Goal: Transaction & Acquisition: Purchase product/service

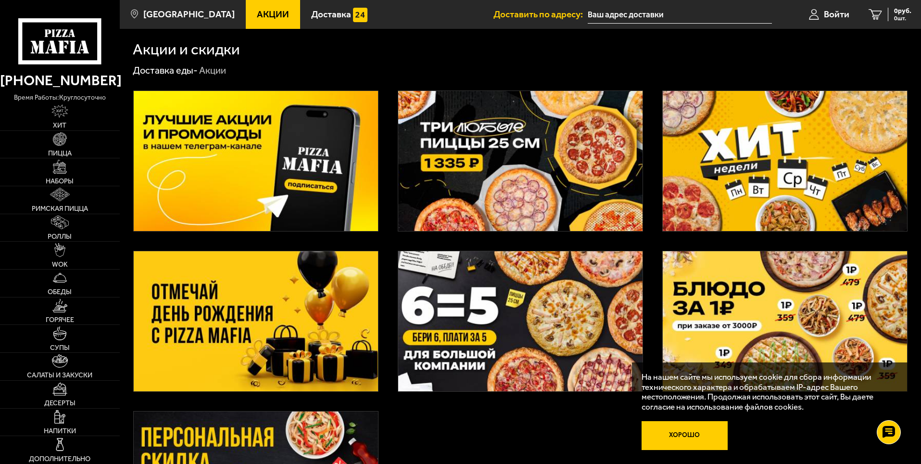
click at [669, 434] on button "Хорошо" at bounding box center [685, 435] width 87 height 29
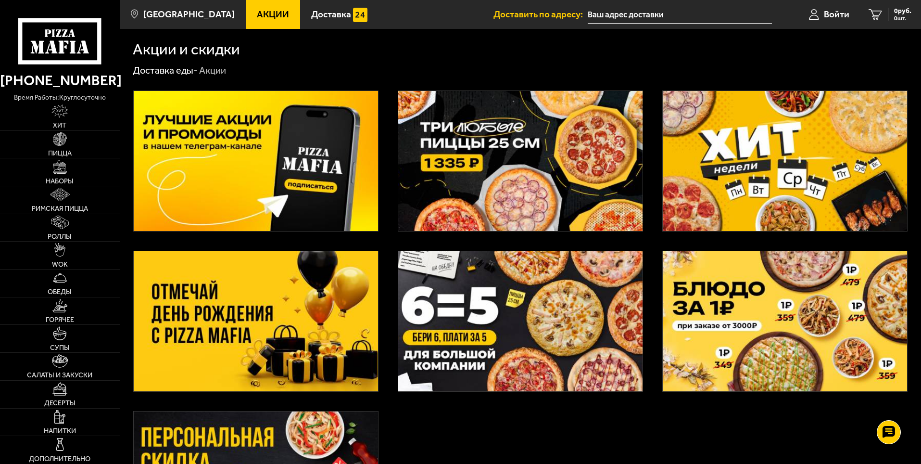
click at [495, 153] on img at bounding box center [520, 161] width 244 height 140
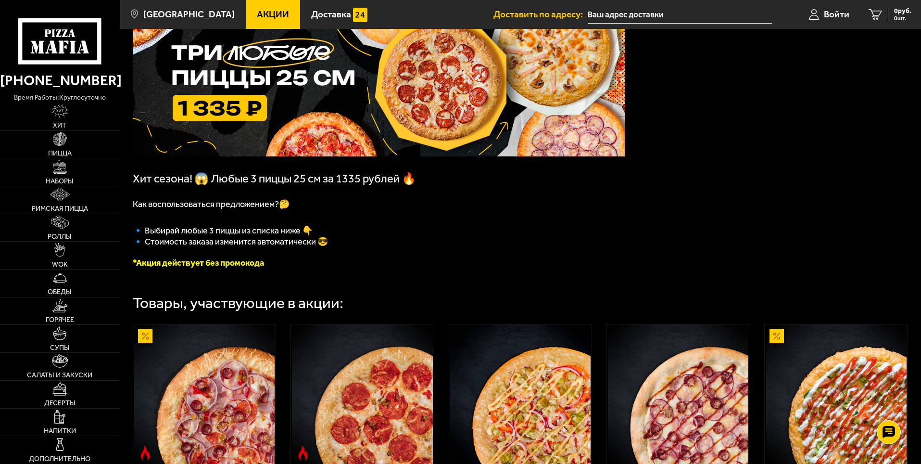
scroll to position [96, 0]
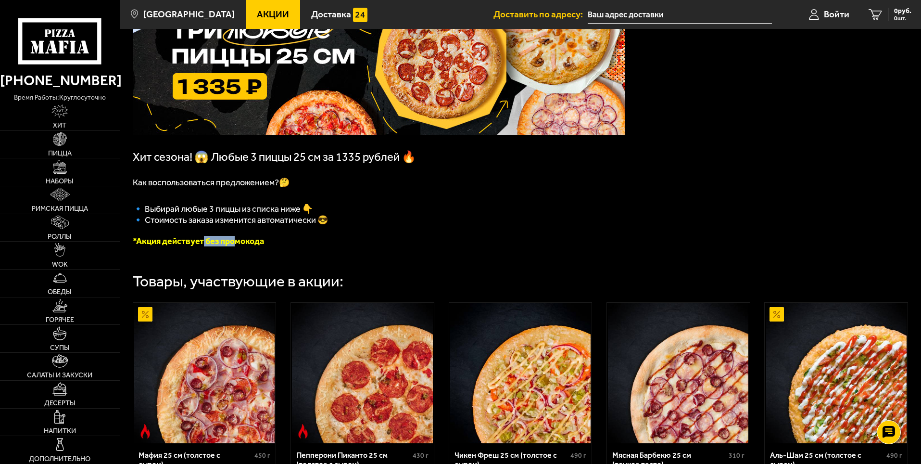
drag, startPoint x: 203, startPoint y: 243, endPoint x: 235, endPoint y: 246, distance: 32.5
click at [234, 246] on font "*Акция действует без промокода" at bounding box center [198, 241] width 131 height 11
click at [285, 246] on p "*Акция действует без промокода" at bounding box center [379, 241] width 493 height 11
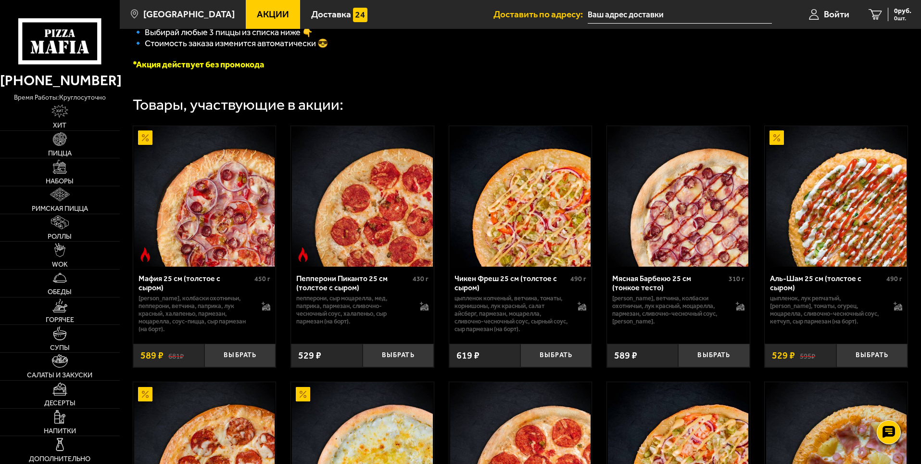
scroll to position [289, 0]
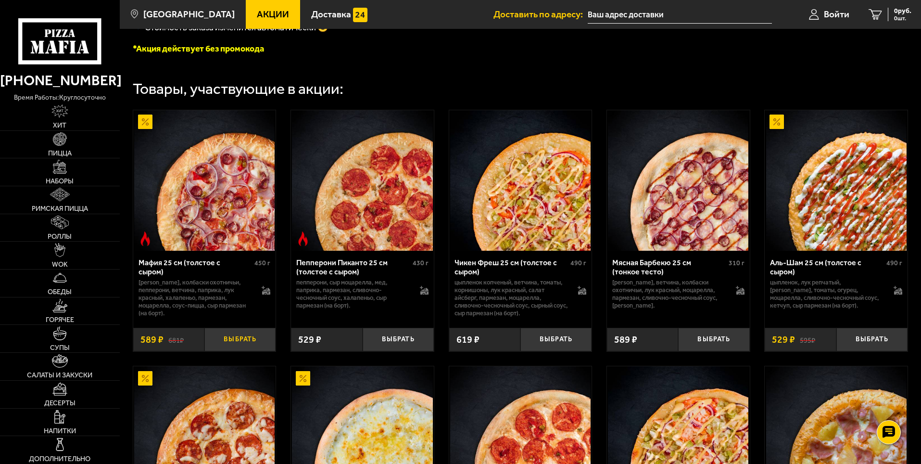
click at [238, 335] on button "Выбрать" at bounding box center [239, 340] width 71 height 24
click at [558, 343] on button "Выбрать" at bounding box center [556, 340] width 71 height 24
click at [877, 348] on button "Выбрать" at bounding box center [872, 340] width 71 height 24
click at [219, 342] on button "−" at bounding box center [216, 340] width 24 height 24
click at [535, 342] on button "−" at bounding box center [533, 340] width 24 height 24
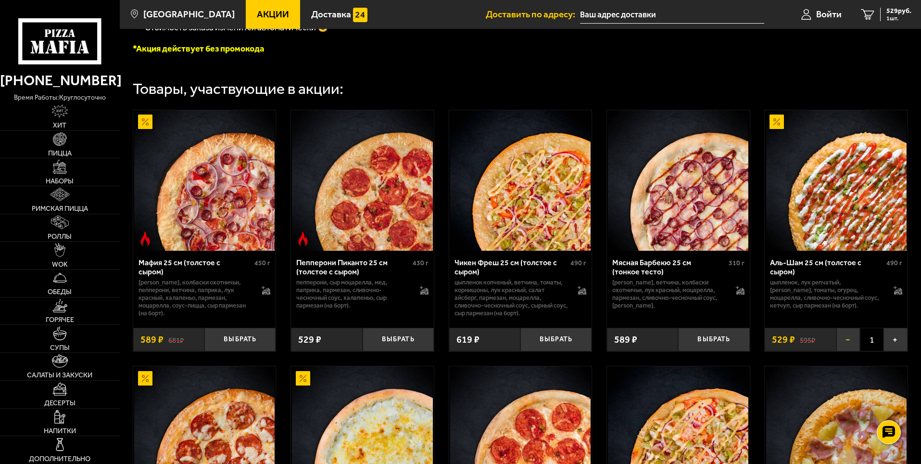
click at [846, 336] on button "−" at bounding box center [849, 340] width 24 height 24
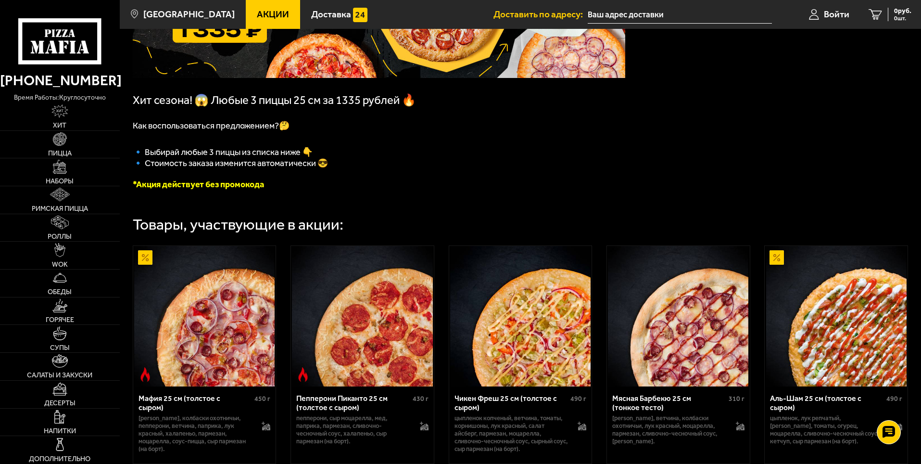
scroll to position [0, 0]
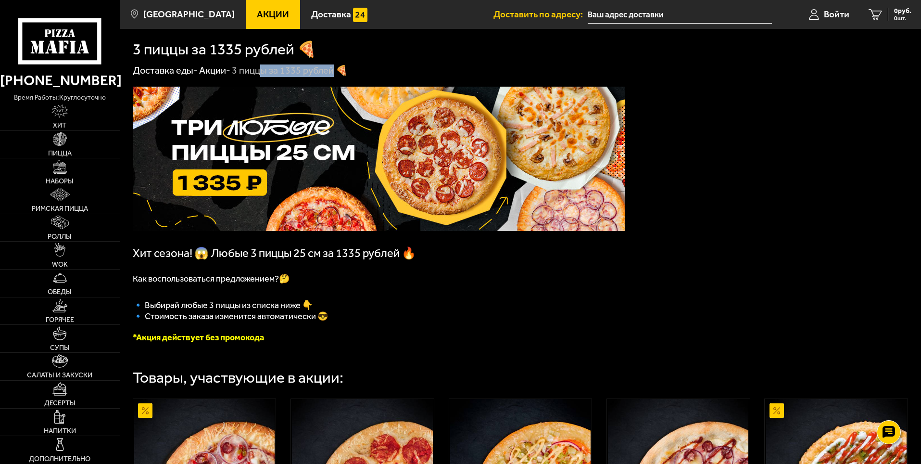
drag, startPoint x: 263, startPoint y: 72, endPoint x: 341, endPoint y: 72, distance: 78.4
click at [334, 72] on div "3 пиццы за 1335 рублей 🍕" at bounding box center [290, 70] width 116 height 13
click at [358, 72] on div "Доставка еды - Акции - 3 пиццы за 1335 рублей 🍕" at bounding box center [521, 70] width 776 height 13
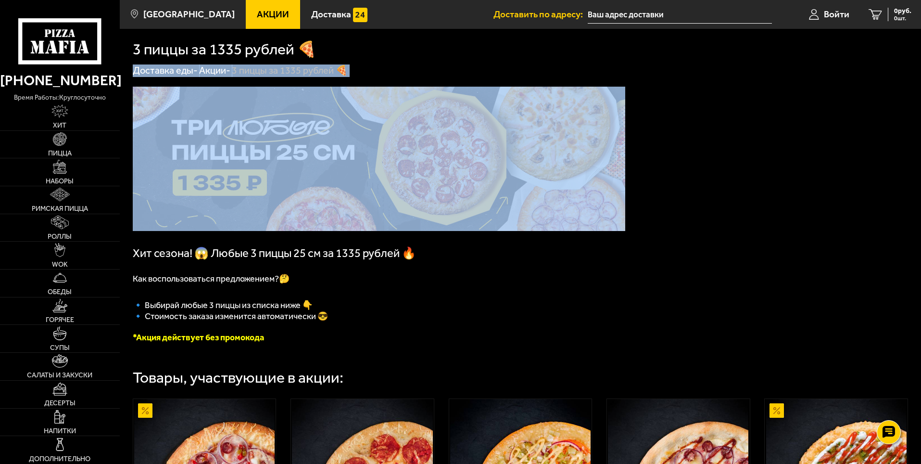
drag, startPoint x: 358, startPoint y: 72, endPoint x: 131, endPoint y: 74, distance: 227.1
click at [131, 74] on div "Доставка еды - Акции - 3 пиццы за 1335 рублей 🍕" at bounding box center [521, 70] width 802 height 13
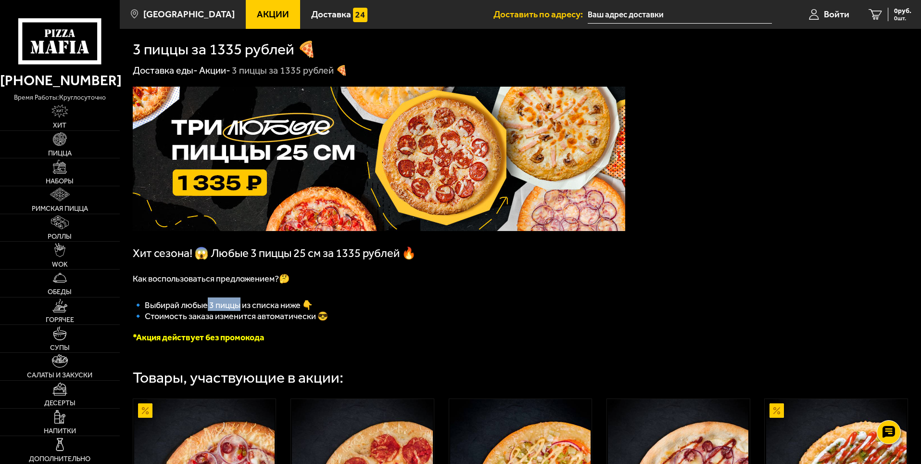
drag, startPoint x: 209, startPoint y: 309, endPoint x: 254, endPoint y: 313, distance: 44.9
click at [243, 310] on span "🔹﻿ Выбирай любые 3 пиццы из списка ниже 👇" at bounding box center [223, 305] width 180 height 11
click at [259, 315] on span "🔹 Стоимость заказа изменится автоматически 😎" at bounding box center [230, 316] width 195 height 11
click at [66, 144] on img at bounding box center [59, 138] width 13 height 13
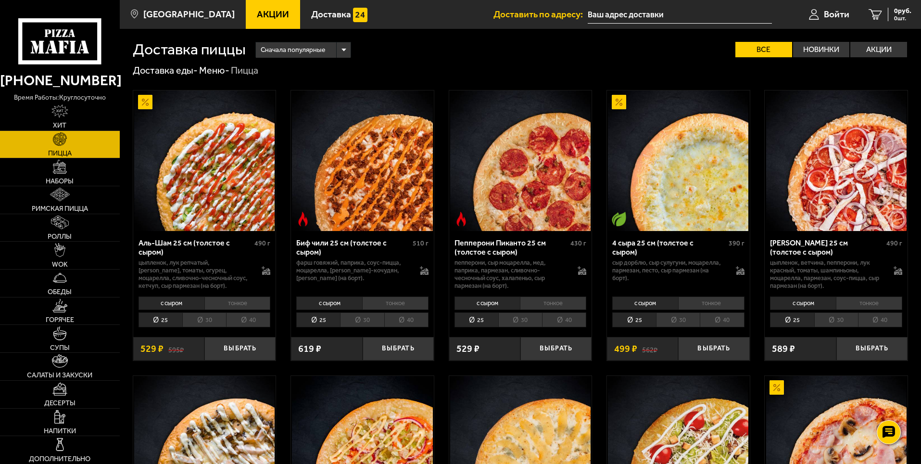
click at [321, 49] on span "Сначала популярные" at bounding box center [293, 50] width 64 height 18
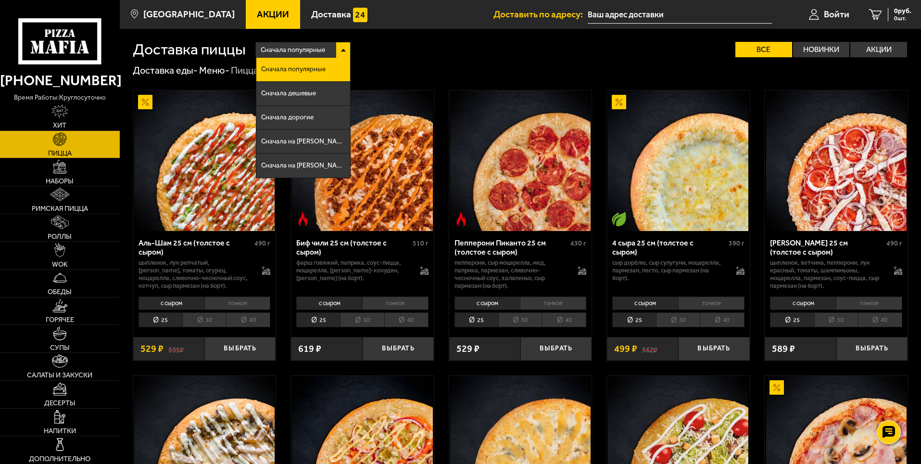
click at [344, 49] on div "Сначала популярные" at bounding box center [303, 49] width 95 height 15
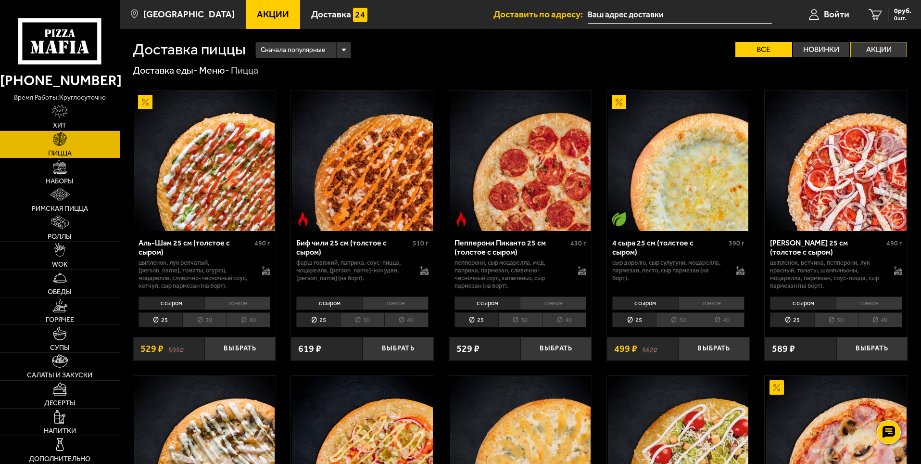
click at [857, 53] on label "Акции" at bounding box center [879, 49] width 57 height 15
click at [0, 0] on input "Акции" at bounding box center [0, 0] width 0 height 0
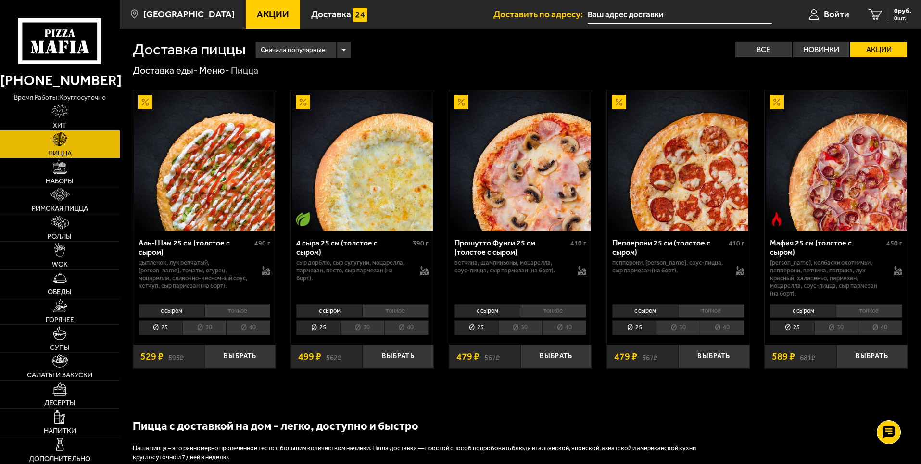
click at [76, 111] on link "Хит" at bounding box center [60, 116] width 120 height 27
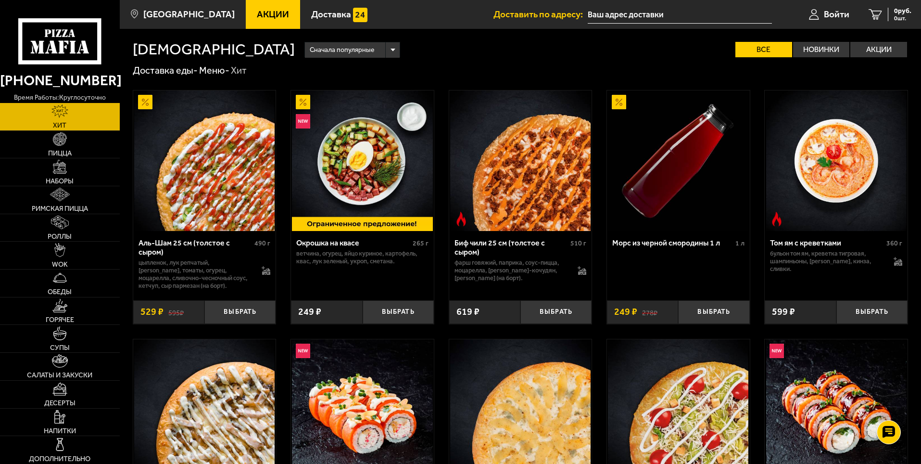
click at [255, 22] on link "Акции" at bounding box center [273, 14] width 54 height 29
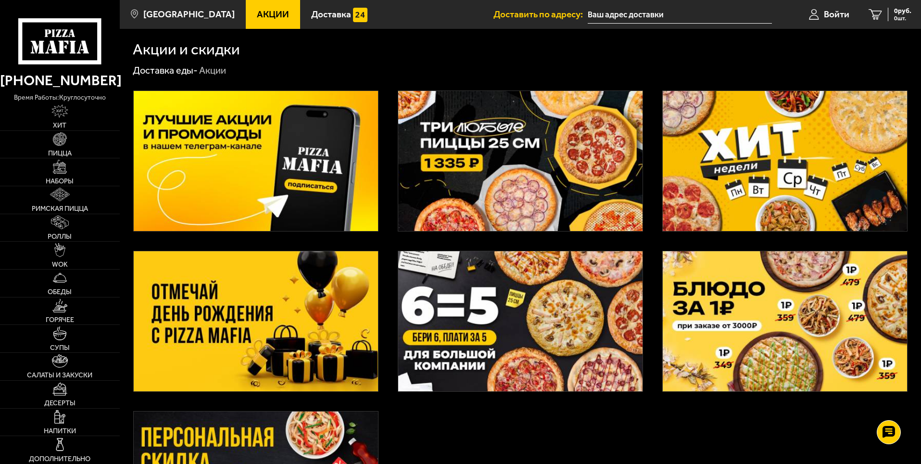
click at [547, 137] on img at bounding box center [520, 161] width 244 height 140
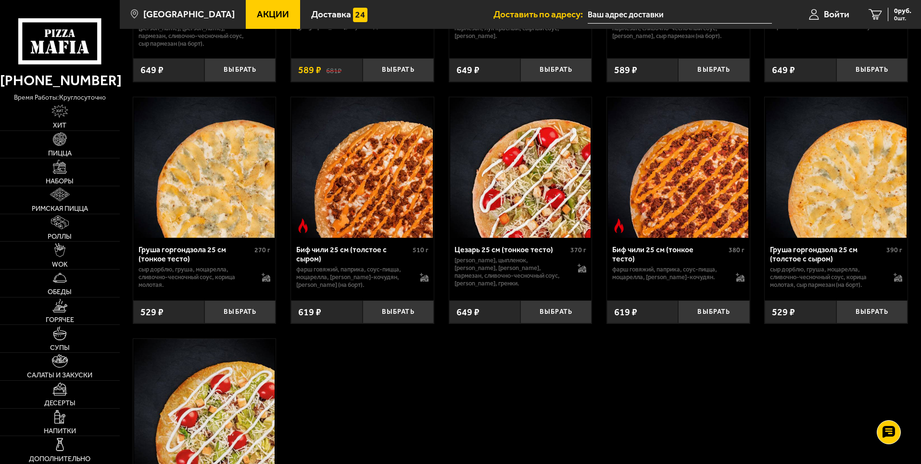
scroll to position [2828, 0]
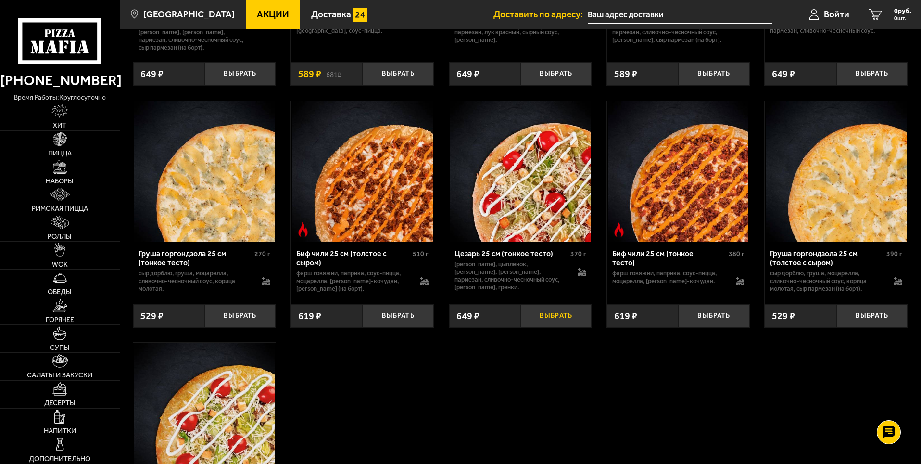
click at [549, 328] on button "Выбрать" at bounding box center [556, 316] width 71 height 24
click at [739, 328] on button "Выбрать" at bounding box center [713, 316] width 71 height 24
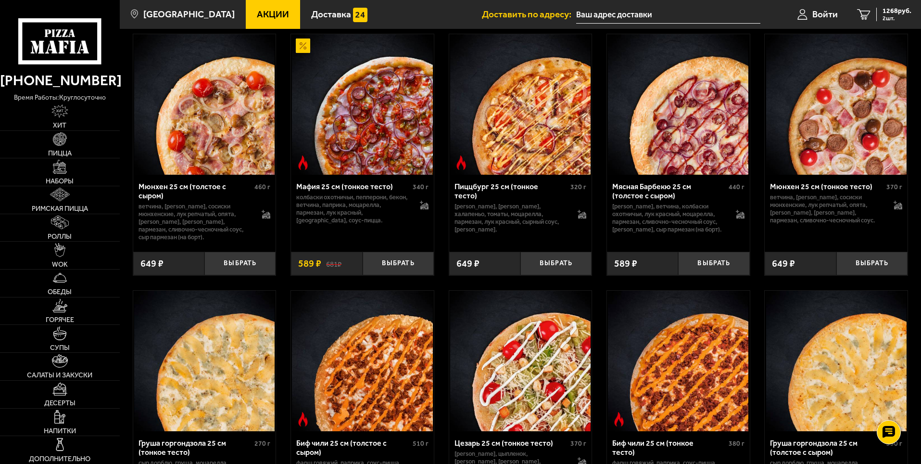
scroll to position [2636, 0]
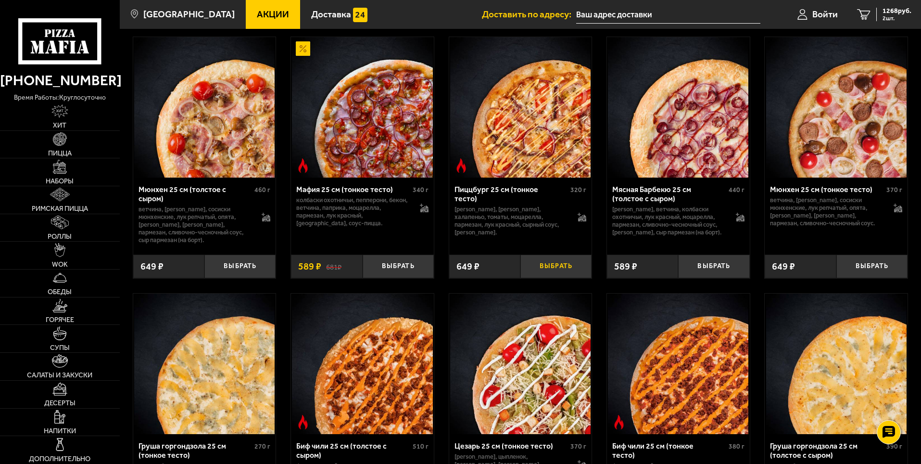
click at [541, 278] on button "Выбрать" at bounding box center [556, 267] width 71 height 24
click at [414, 278] on button "Выбрать" at bounding box center [398, 267] width 71 height 24
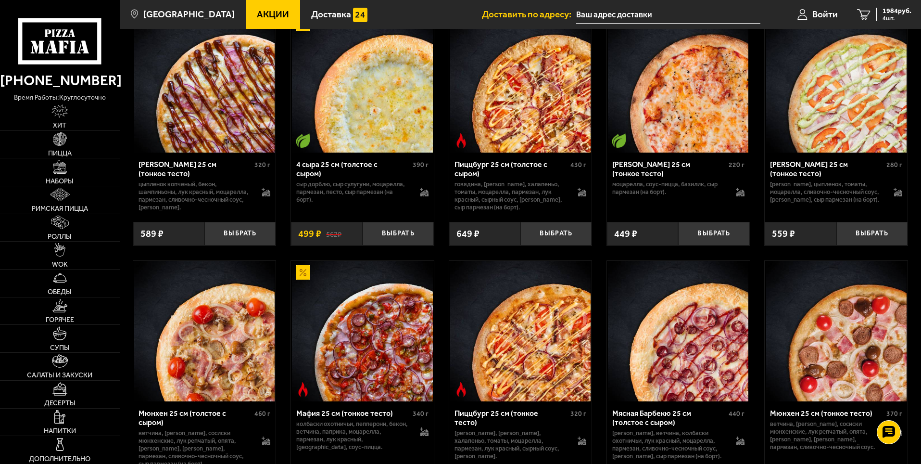
scroll to position [2395, 0]
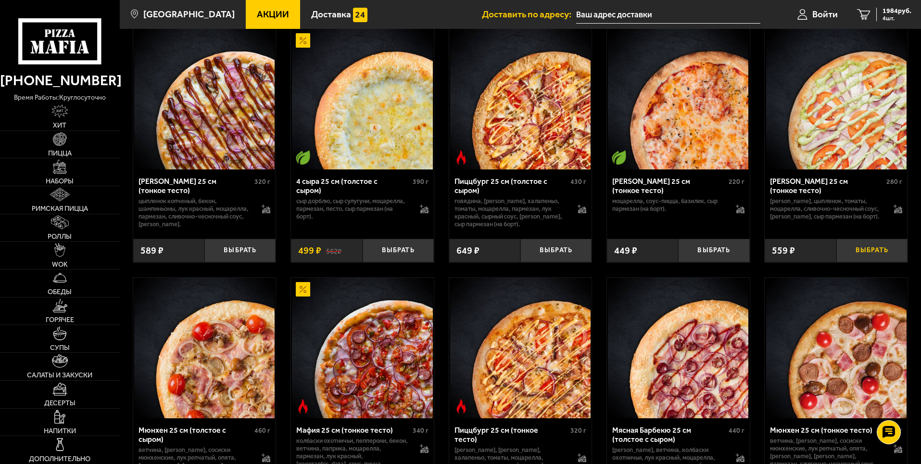
click at [876, 262] on button "Выбрать" at bounding box center [872, 251] width 71 height 24
click at [241, 262] on button "Выбрать" at bounding box center [239, 251] width 71 height 24
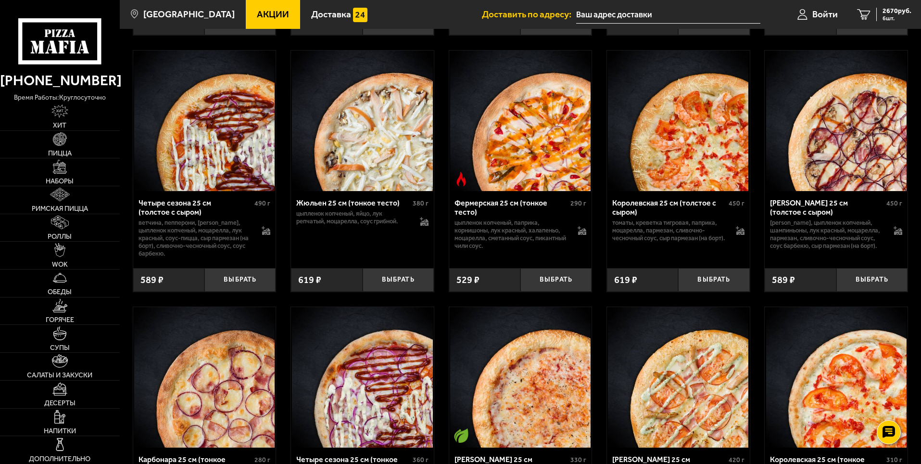
scroll to position [1866, 0]
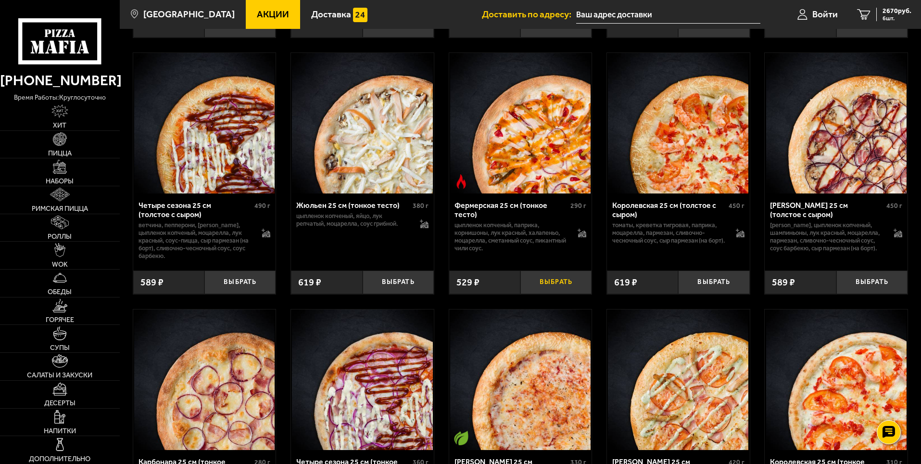
click at [542, 294] on button "Выбрать" at bounding box center [556, 282] width 71 height 24
click at [379, 294] on button "Выбрать" at bounding box center [398, 282] width 71 height 24
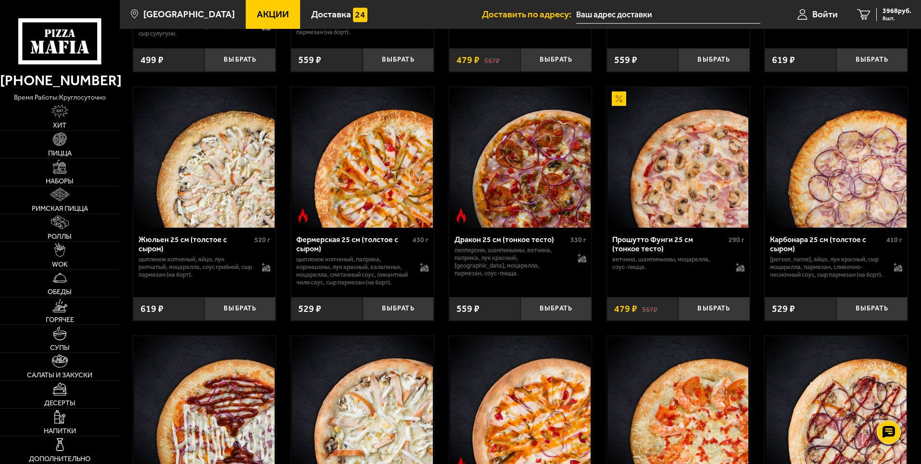
scroll to position [1577, 0]
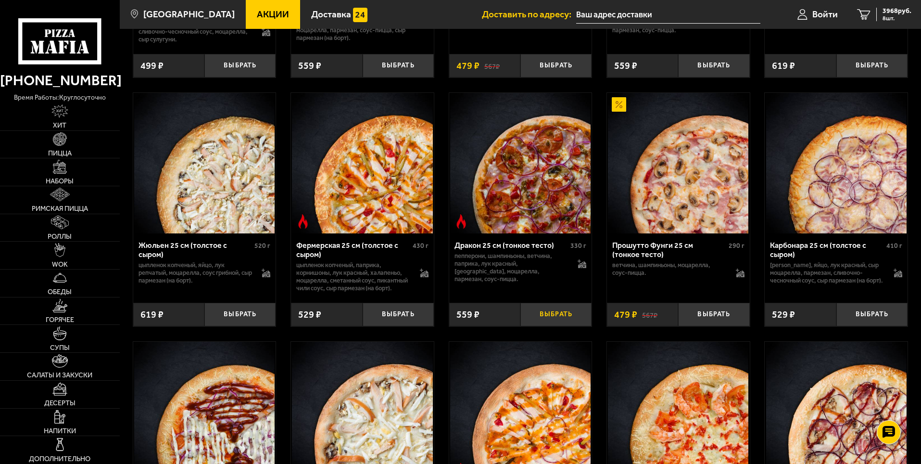
click at [537, 326] on button "Выбрать" at bounding box center [556, 315] width 71 height 24
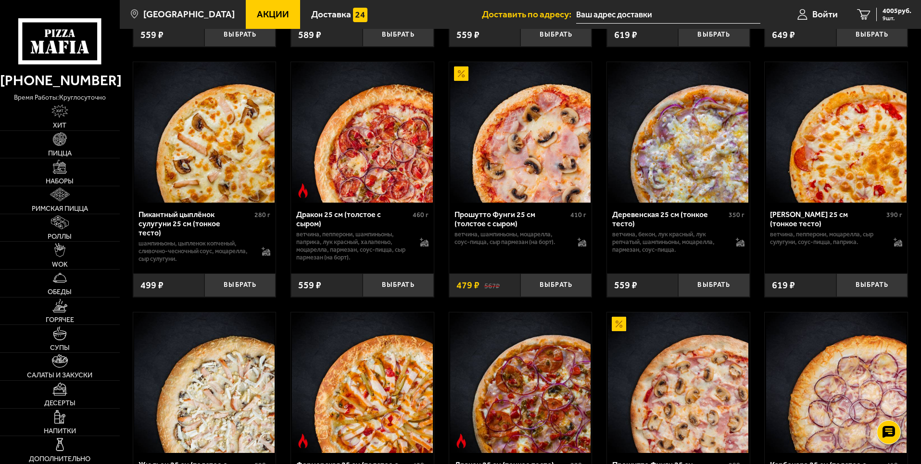
scroll to position [1337, 0]
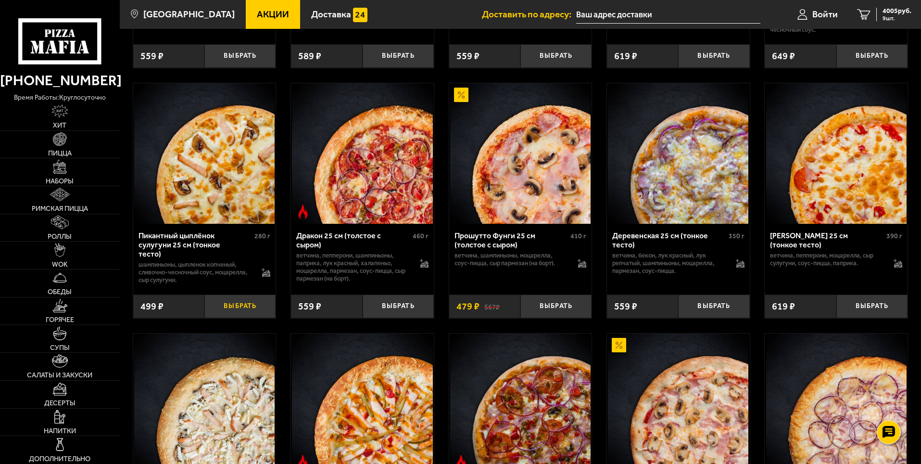
click at [232, 308] on button "Выбрать" at bounding box center [239, 306] width 71 height 24
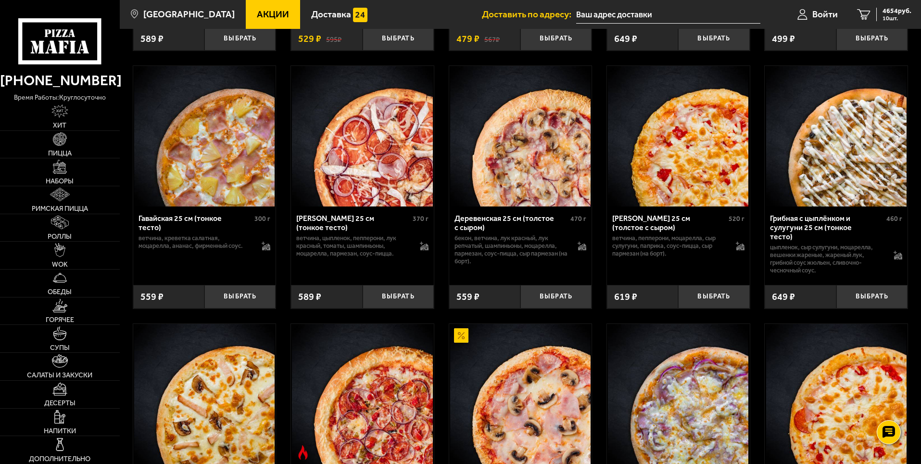
scroll to position [1048, 0]
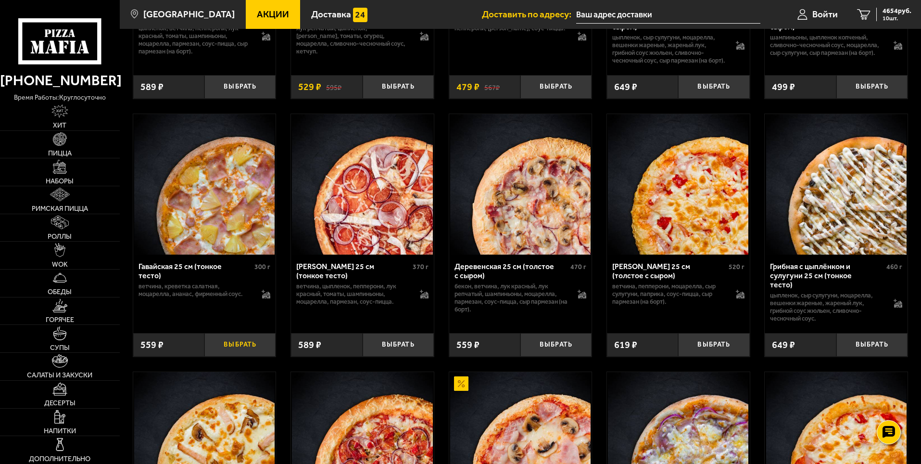
click at [243, 353] on button "Выбрать" at bounding box center [239, 345] width 71 height 24
click at [397, 352] on button "Выбрать" at bounding box center [398, 345] width 71 height 24
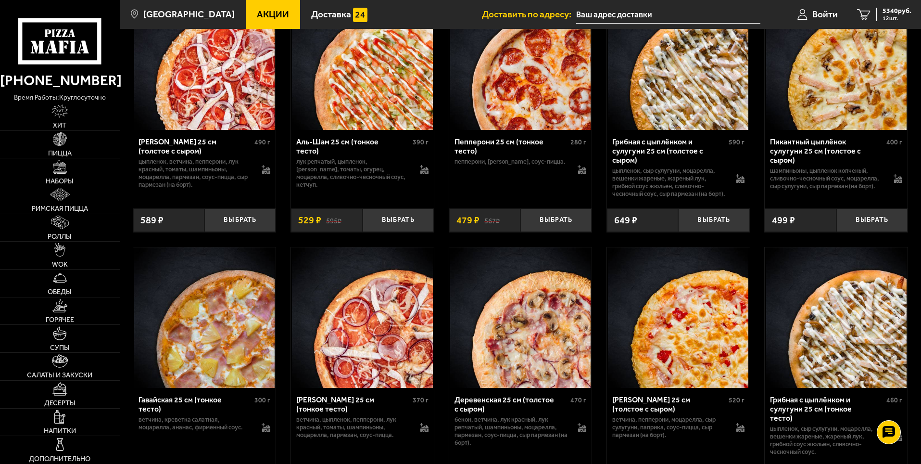
scroll to position [856, 0]
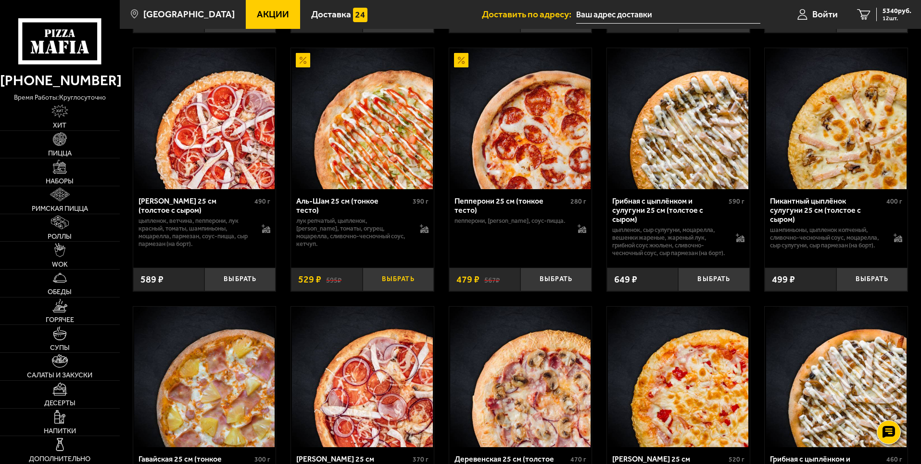
click at [389, 291] on button "Выбрать" at bounding box center [398, 280] width 71 height 24
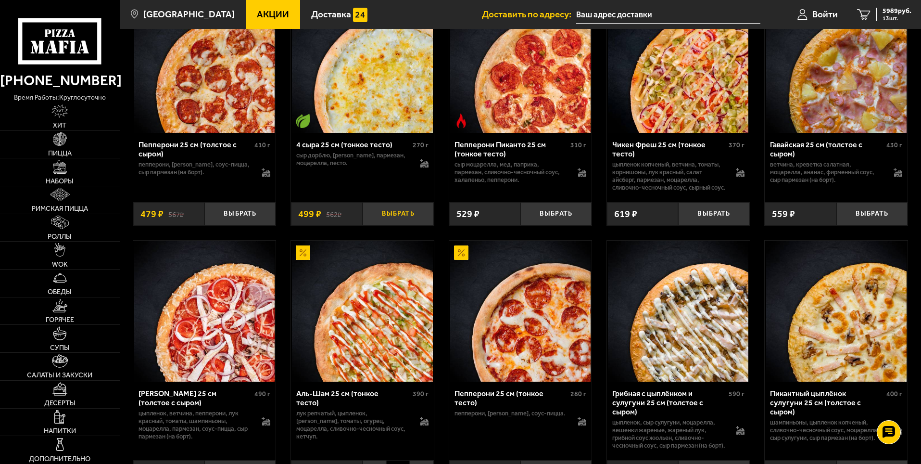
scroll to position [615, 0]
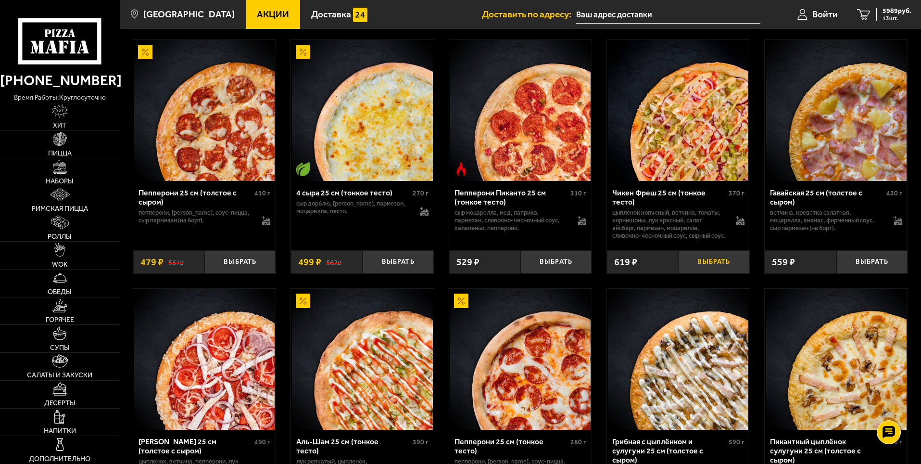
click at [705, 274] on button "Выбрать" at bounding box center [713, 262] width 71 height 24
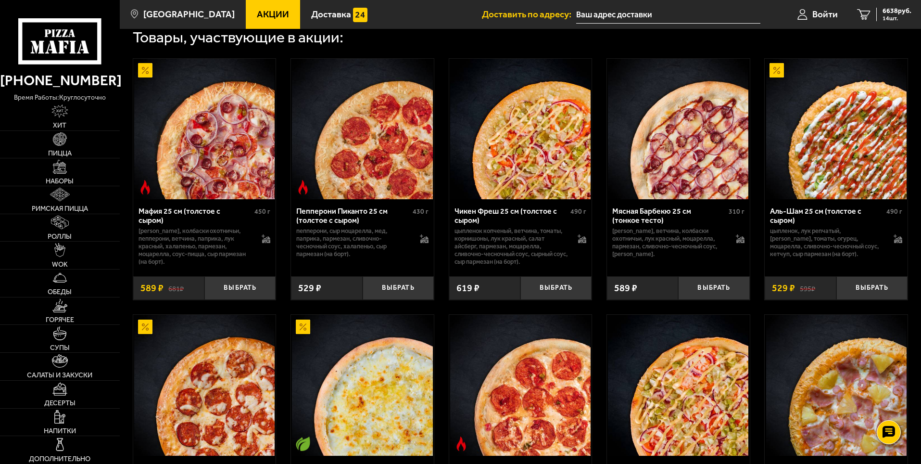
scroll to position [326, 0]
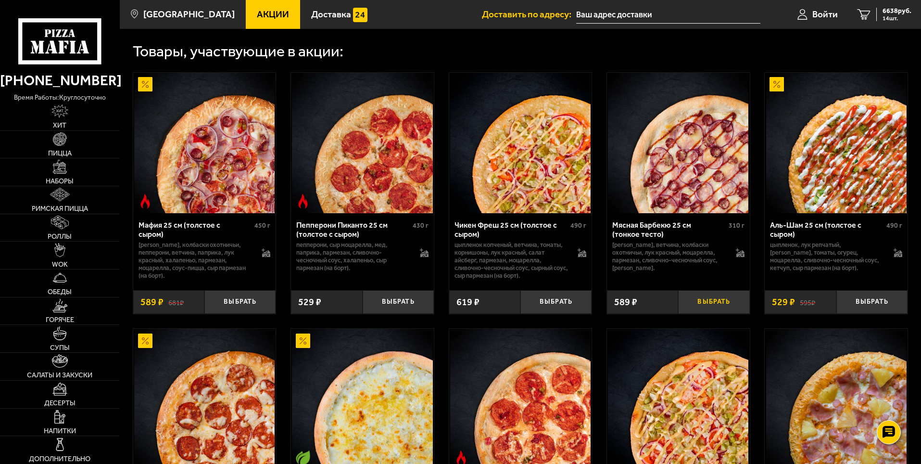
click at [706, 309] on button "Выбрать" at bounding box center [713, 302] width 71 height 24
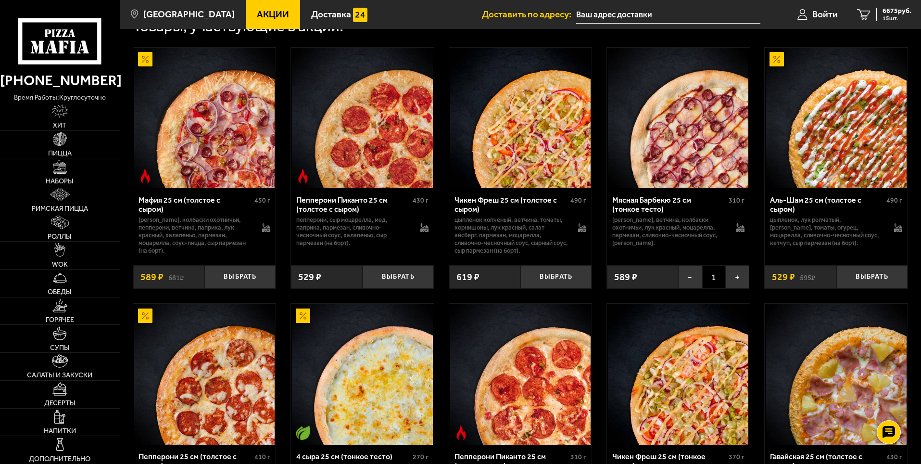
scroll to position [374, 0]
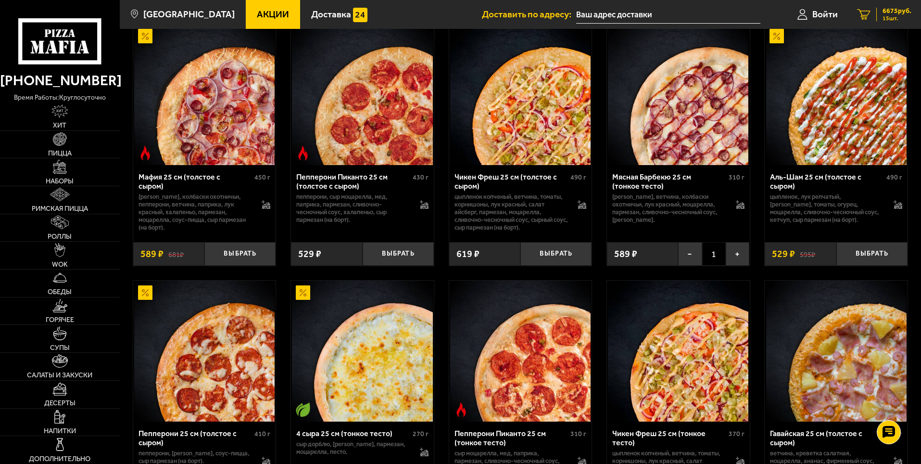
click at [884, 15] on span "15 шт." at bounding box center [897, 18] width 29 height 6
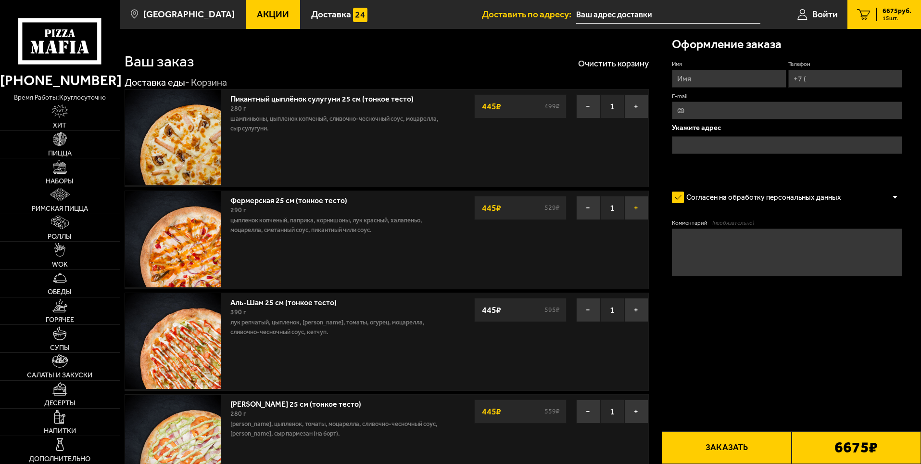
click at [632, 205] on button "+" at bounding box center [637, 208] width 24 height 24
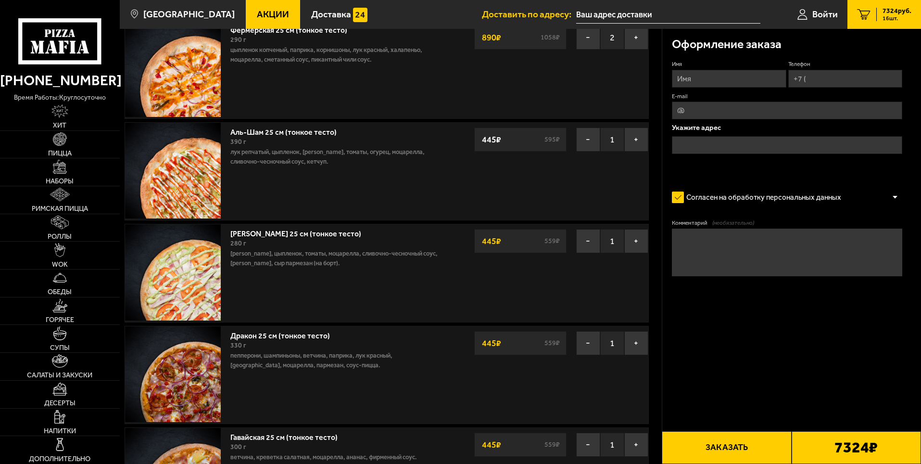
scroll to position [192, 0]
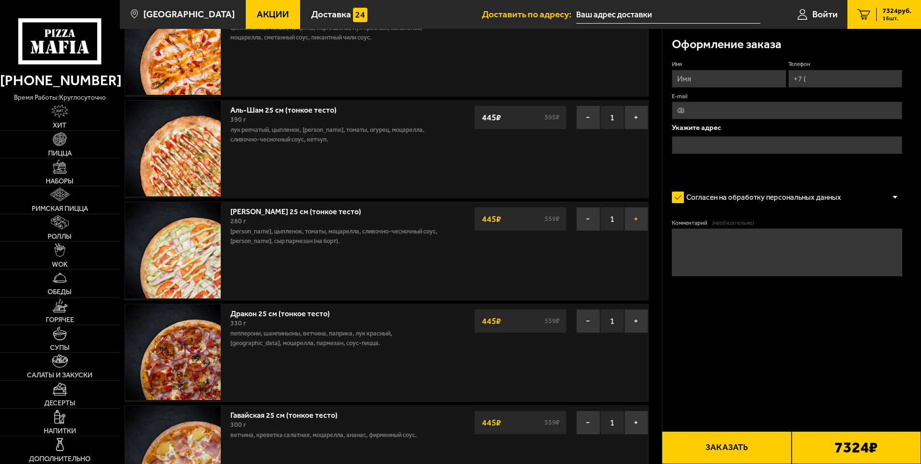
click at [628, 227] on button "+" at bounding box center [637, 219] width 24 height 24
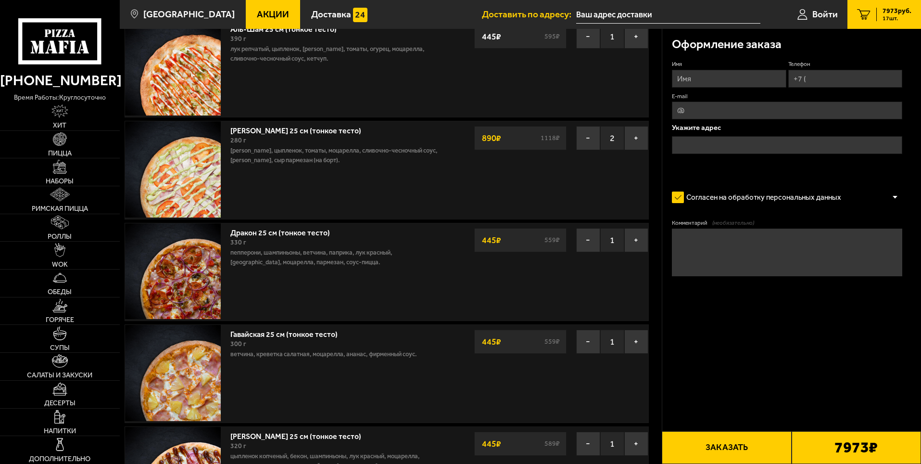
scroll to position [289, 0]
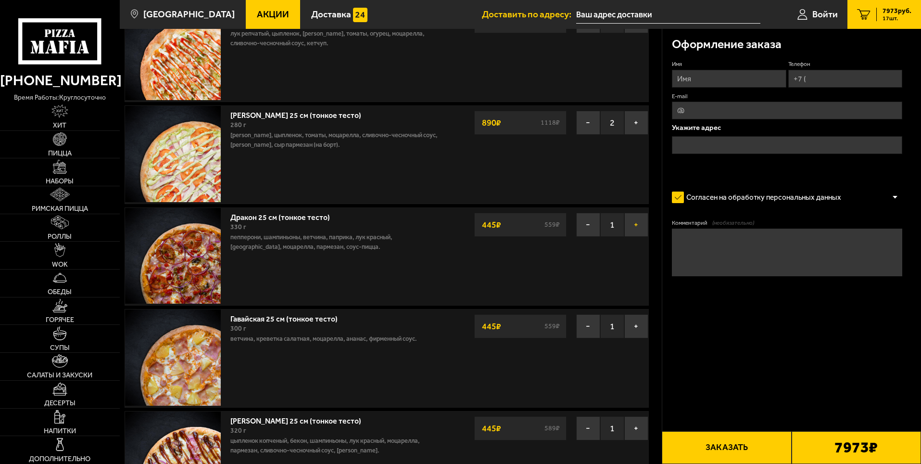
click at [635, 226] on button "+" at bounding box center [637, 225] width 24 height 24
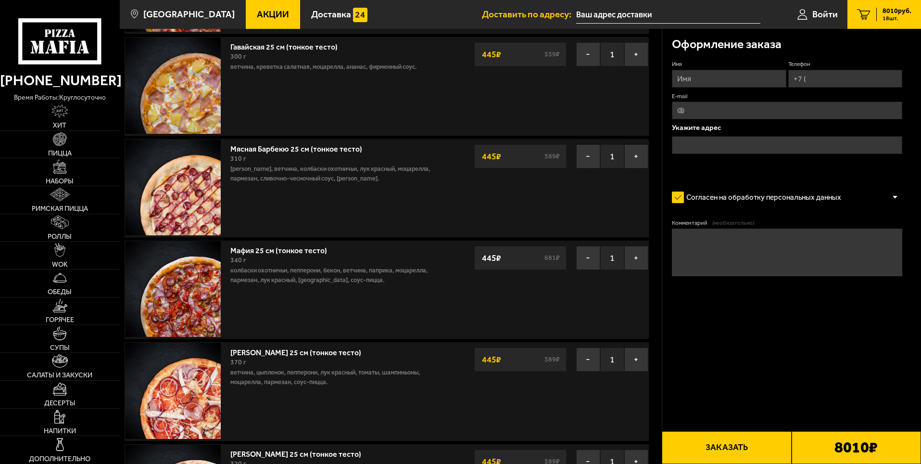
scroll to position [577, 0]
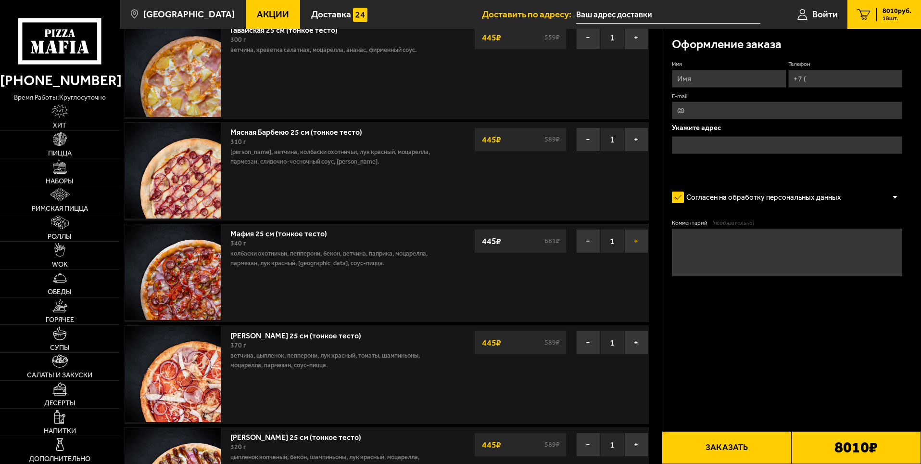
click at [632, 243] on button "+" at bounding box center [637, 241] width 24 height 24
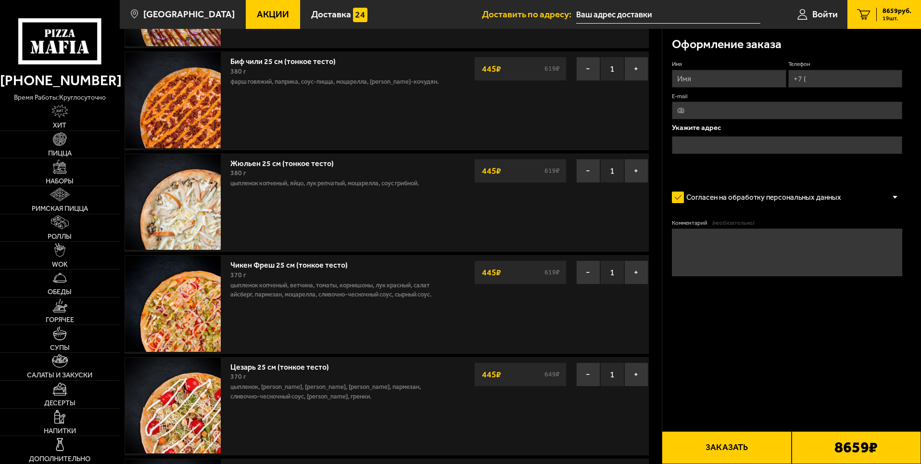
scroll to position [1059, 0]
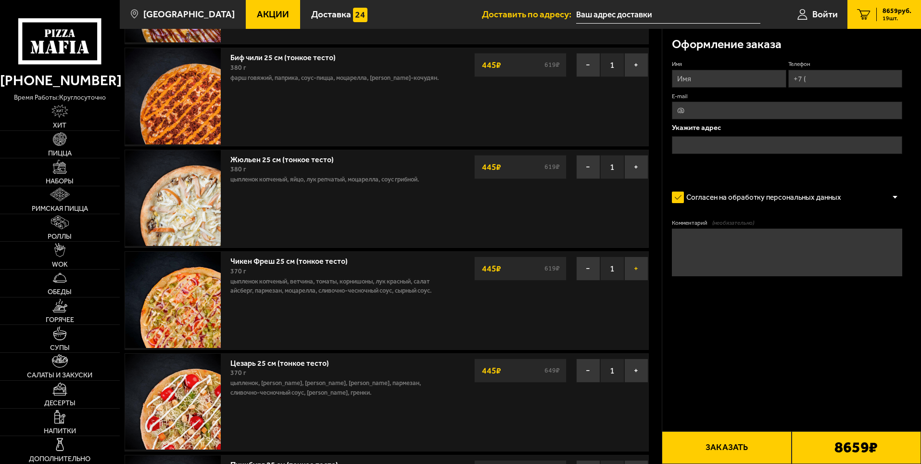
click at [632, 274] on button "+" at bounding box center [637, 268] width 24 height 24
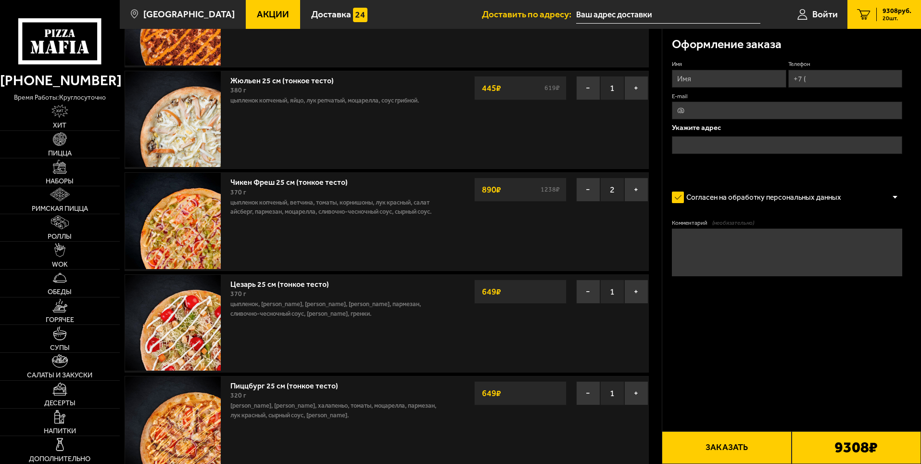
scroll to position [1155, 0]
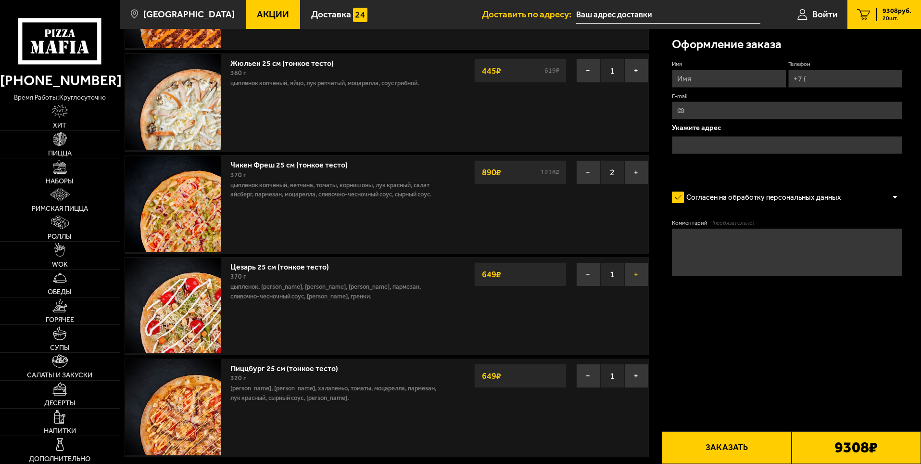
click at [633, 275] on button "+" at bounding box center [637, 274] width 24 height 24
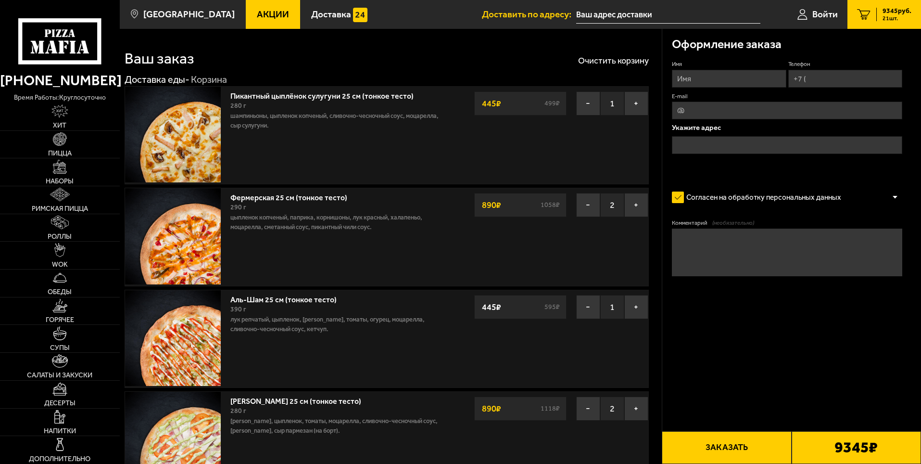
scroll to position [0, 0]
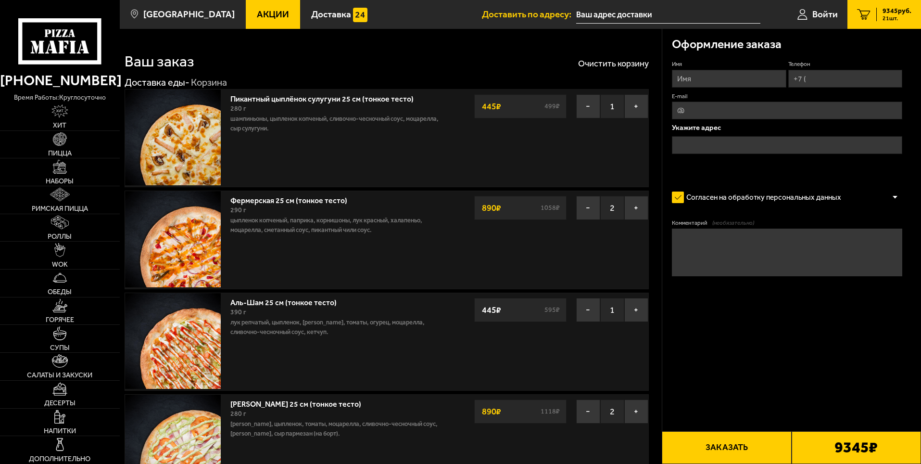
click at [734, 89] on div "Имя Телефон E-mail Укажите адрес" at bounding box center [787, 117] width 230 height 115
click at [734, 80] on input "Имя" at bounding box center [729, 79] width 114 height 18
type input "[PERSON_NAME]"
click at [824, 79] on input "Телефон" at bounding box center [846, 79] width 114 height 18
type input "[PHONE_NUMBER]"
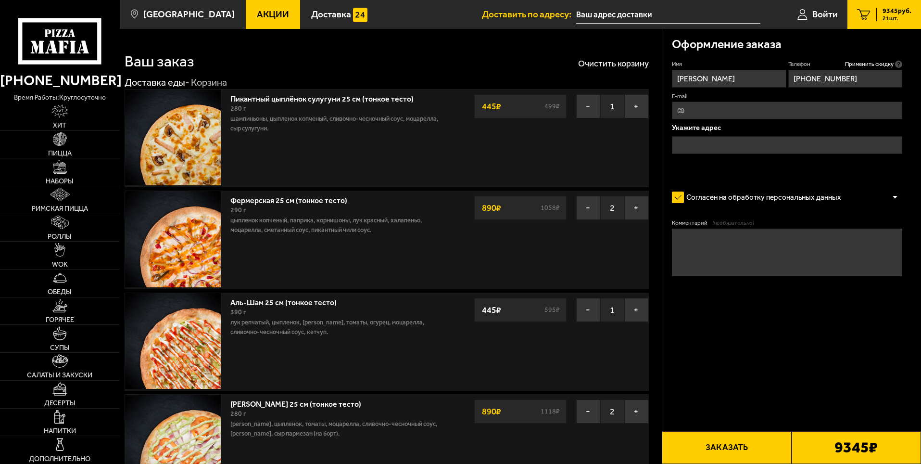
click at [824, 106] on input "E-mail" at bounding box center [787, 111] width 230 height 18
type input "ቪ"
type input "[EMAIL_ADDRESS][PERSON_NAME][DOMAIN_NAME]"
click at [749, 142] on input "text" at bounding box center [787, 145] width 230 height 18
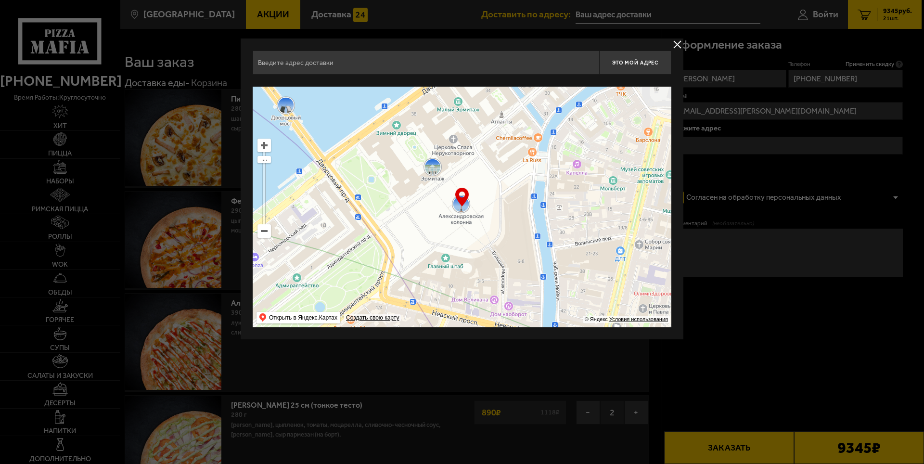
click at [295, 62] on input "text" at bounding box center [426, 63] width 346 height 24
type input "c"
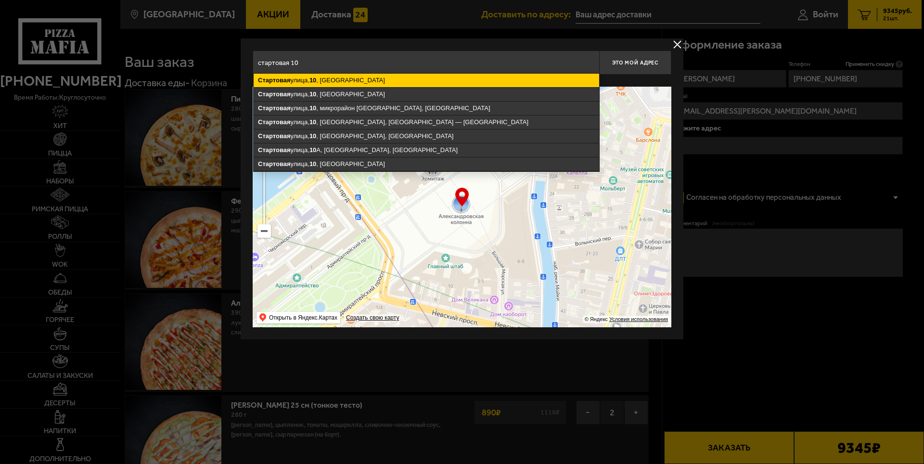
click at [371, 83] on ymaps "[STREET_ADDRESS]" at bounding box center [426, 80] width 345 height 13
type input "[STREET_ADDRESS]"
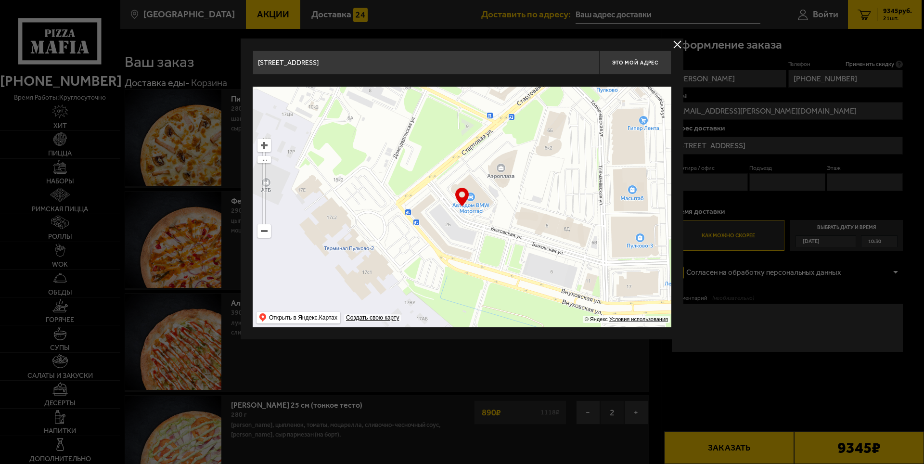
drag, startPoint x: 483, startPoint y: 219, endPoint x: 491, endPoint y: 210, distance: 12.9
click at [491, 210] on ymaps at bounding box center [462, 207] width 419 height 241
click at [267, 149] on ymaps at bounding box center [264, 145] width 13 height 13
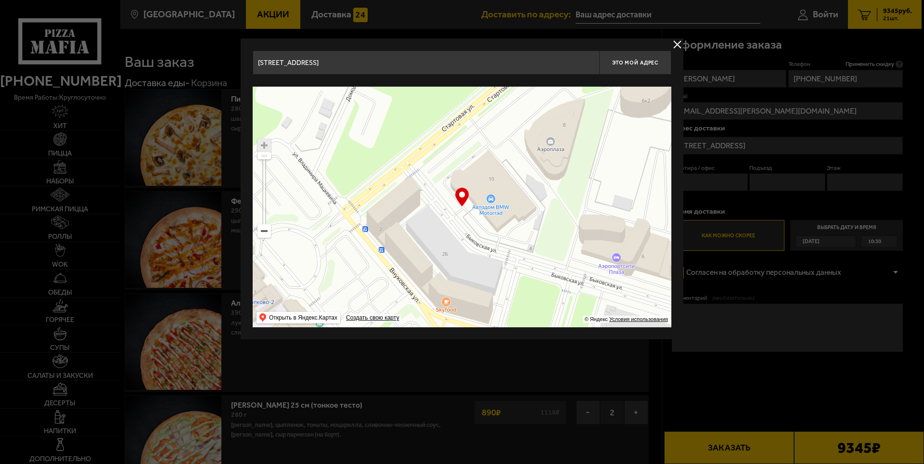
drag, startPoint x: 511, startPoint y: 218, endPoint x: 522, endPoint y: 229, distance: 16.0
click at [522, 229] on ymaps at bounding box center [462, 207] width 419 height 241
click at [647, 69] on button "Это мой адрес" at bounding box center [635, 63] width 72 height 24
type input "[STREET_ADDRESS]"
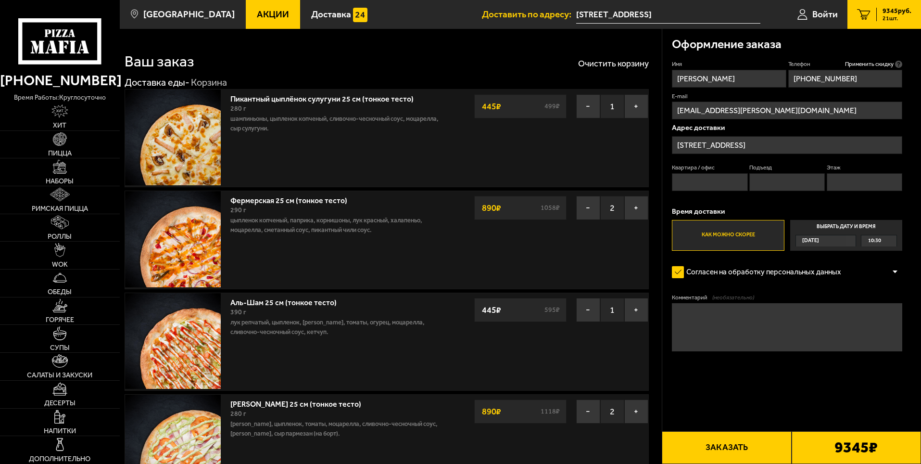
click at [817, 234] on label "Выбрать дату и время [DATE] 10:30" at bounding box center [847, 235] width 112 height 31
click at [0, 0] on input "Выбрать дату и время [DATE] 10:30" at bounding box center [0, 0] width 0 height 0
click at [889, 242] on div "10:30" at bounding box center [879, 240] width 35 height 11
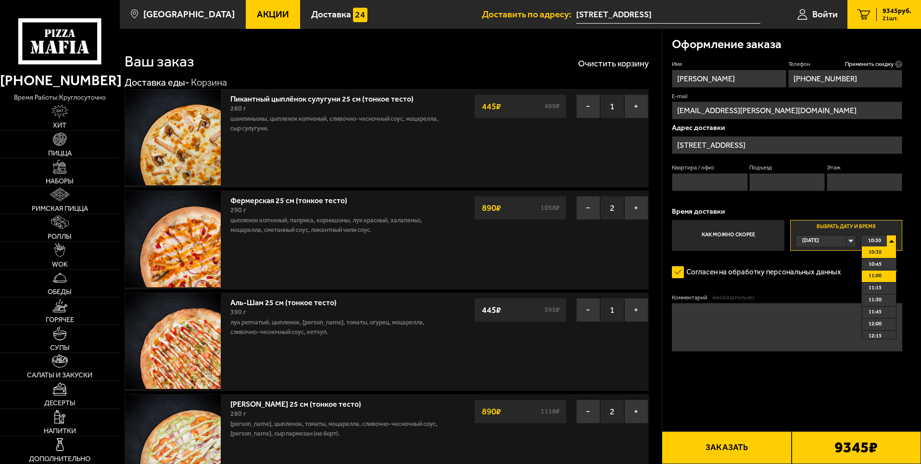
scroll to position [48, 0]
click at [884, 271] on li "12:00" at bounding box center [879, 276] width 34 height 12
click at [896, 273] on div at bounding box center [895, 271] width 14 height 7
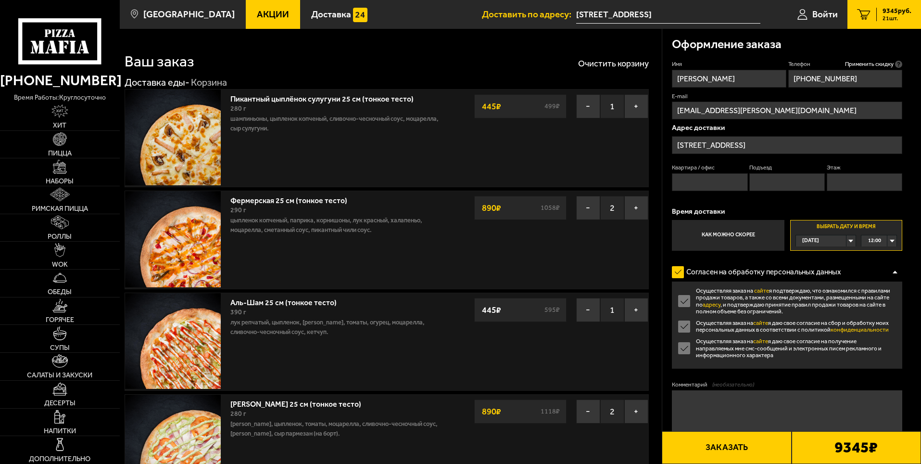
click at [687, 348] on label "Осуществляя заказ на сайте я даю свое согласие на получение направляемых мне см…" at bounding box center [787, 348] width 230 height 21
click at [0, 0] on input "Осуществляя заказ на сайте я даю свое согласие на получение направляемых мне см…" at bounding box center [0, 0] width 0 height 0
click at [680, 324] on label "Осуществляя заказ на сайте я даю свое согласие на сбор и обработку моих персона…" at bounding box center [787, 326] width 230 height 14
click at [0, 0] on input "Осуществляя заказ на сайте я даю свое согласие на сбор и обработку моих персона…" at bounding box center [0, 0] width 0 height 0
click at [680, 319] on div "Осуществляя заказ на сайте я подтверждаю, что ознакомился с правилами продажи т…" at bounding box center [787, 324] width 230 height 87
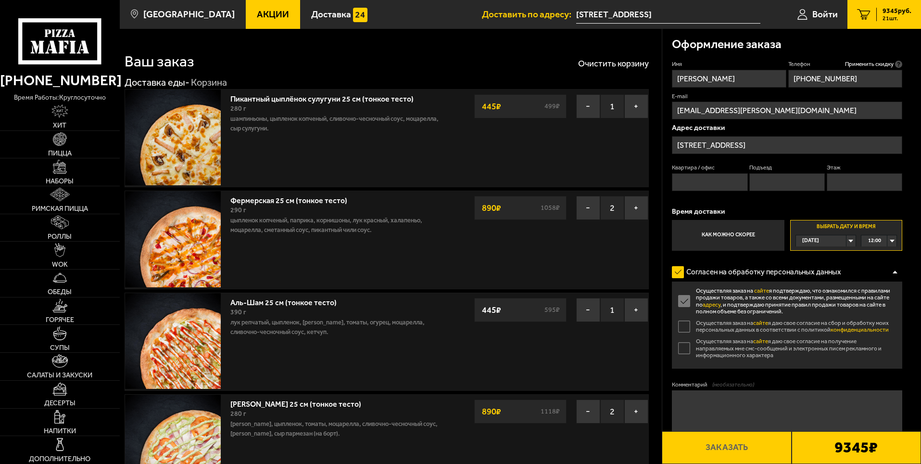
click at [684, 320] on label "Осуществляя заказ на сайте я даю свое согласие на сбор и обработку моих персона…" at bounding box center [787, 326] width 230 height 14
click at [0, 0] on input "Осуществляя заказ на сайте я даю свое согласие на сбор и обработку моих персона…" at bounding box center [0, 0] width 0 height 0
click at [900, 273] on div at bounding box center [895, 271] width 14 height 7
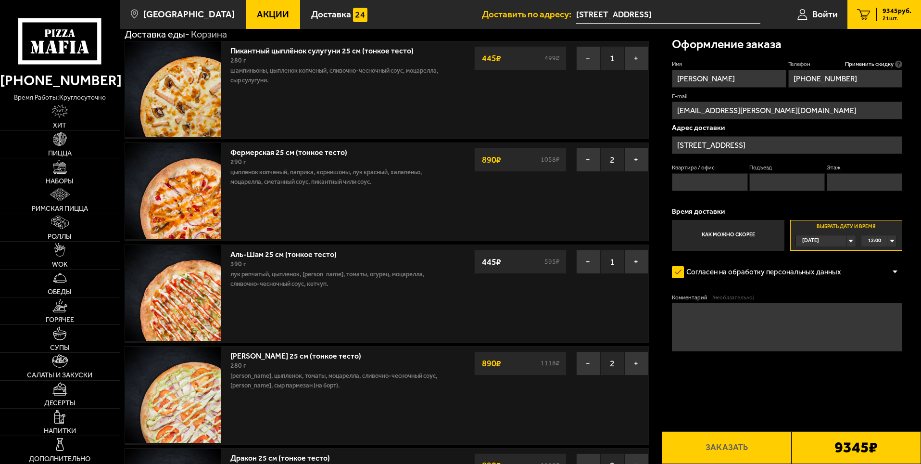
click at [828, 312] on textarea "Комментарий (необязательно)" at bounding box center [787, 327] width 230 height 48
type textarea "[GEOGRAPHIC_DATA], позвонить по приезду - я Вас встречу."
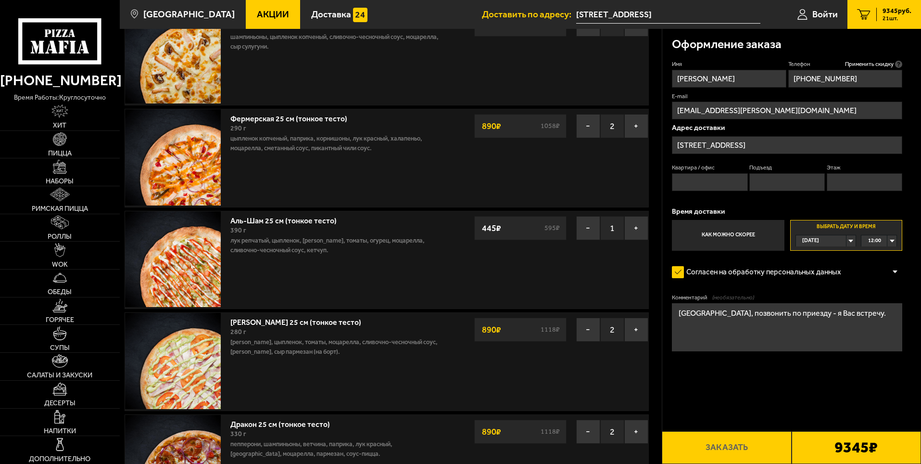
scroll to position [0, 0]
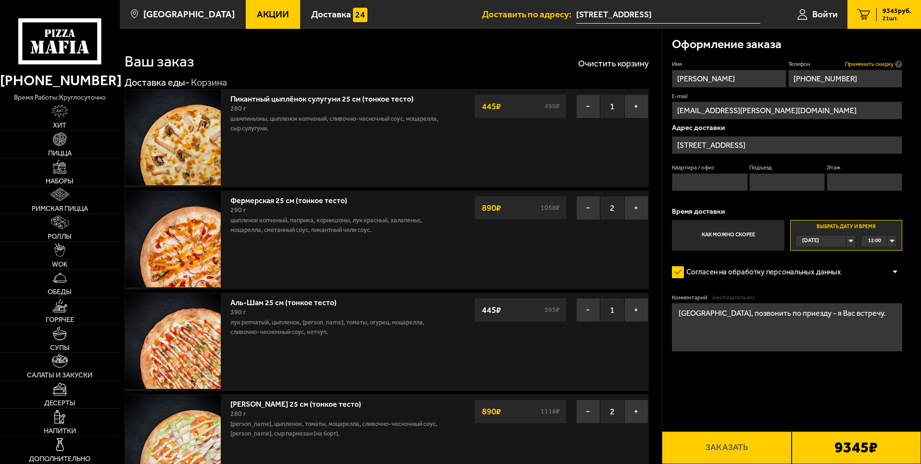
click at [891, 61] on span "Применить скидку" at bounding box center [869, 64] width 49 height 8
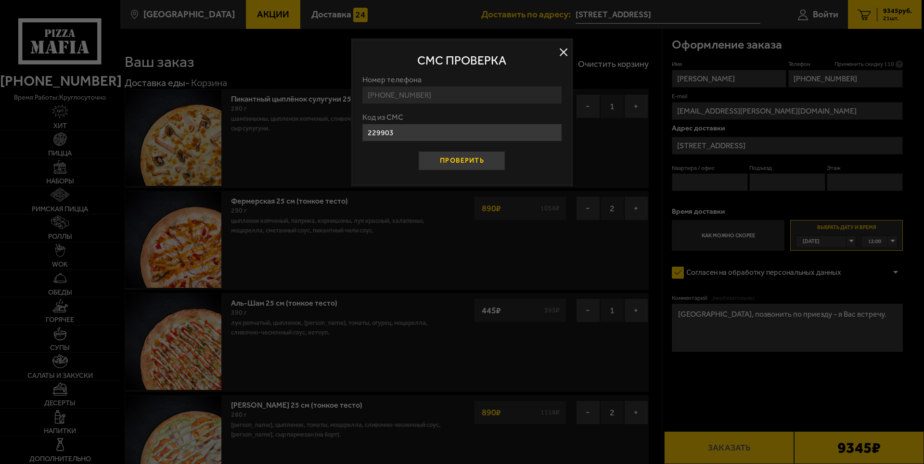
type input "229903"
click at [473, 169] on button "Проверить" at bounding box center [462, 160] width 87 height 19
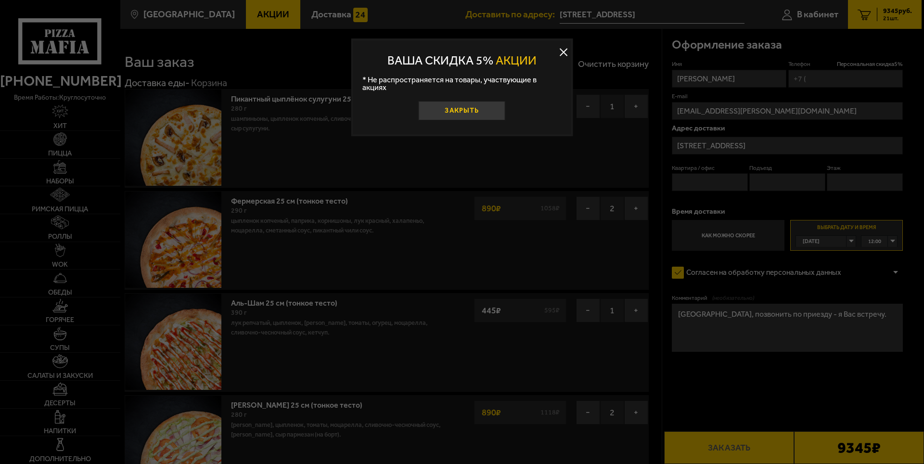
click at [482, 104] on button "Закрыть" at bounding box center [462, 110] width 87 height 19
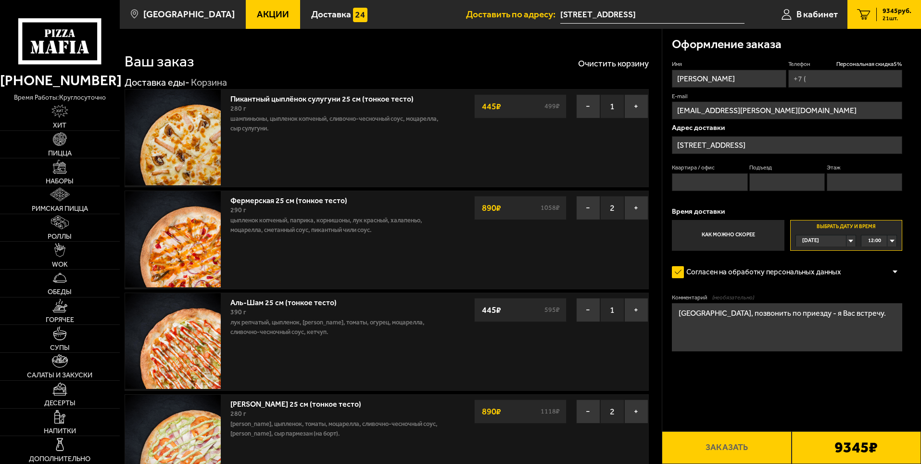
click at [872, 81] on input "Телефон Персональная скидка 5 %" at bounding box center [846, 79] width 114 height 18
type input "[PHONE_NUMBER]"
click at [906, 92] on div "Оформление заказа Имя [PERSON_NAME] скидка 5 % [PHONE_NUMBER] E-mail [EMAIL_ADD…" at bounding box center [792, 218] width 259 height 379
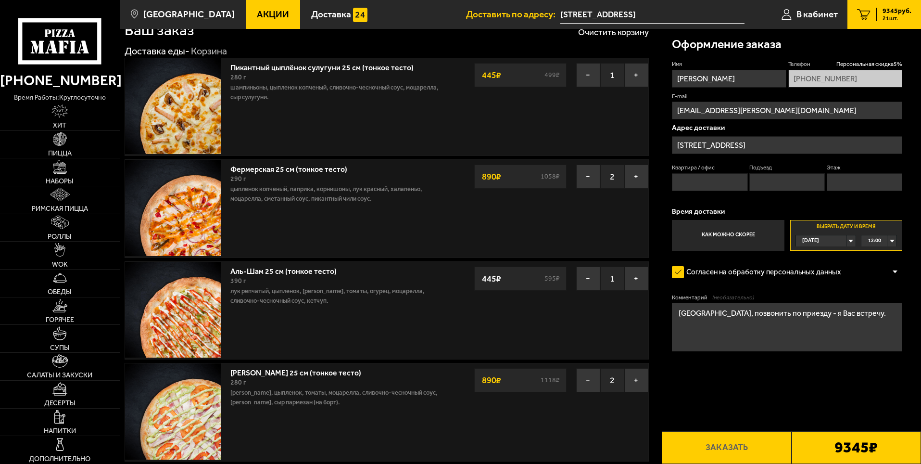
scroll to position [48, 0]
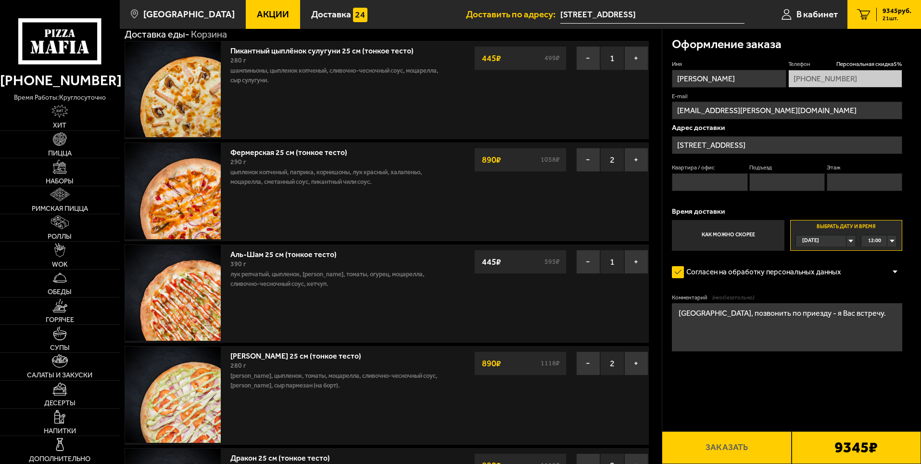
click at [826, 443] on div "9345 ₽" at bounding box center [856, 447] width 129 height 33
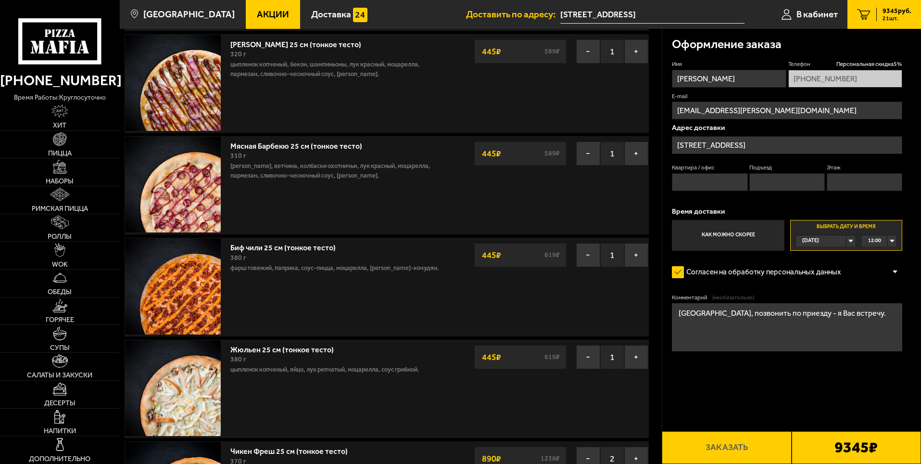
scroll to position [1010, 0]
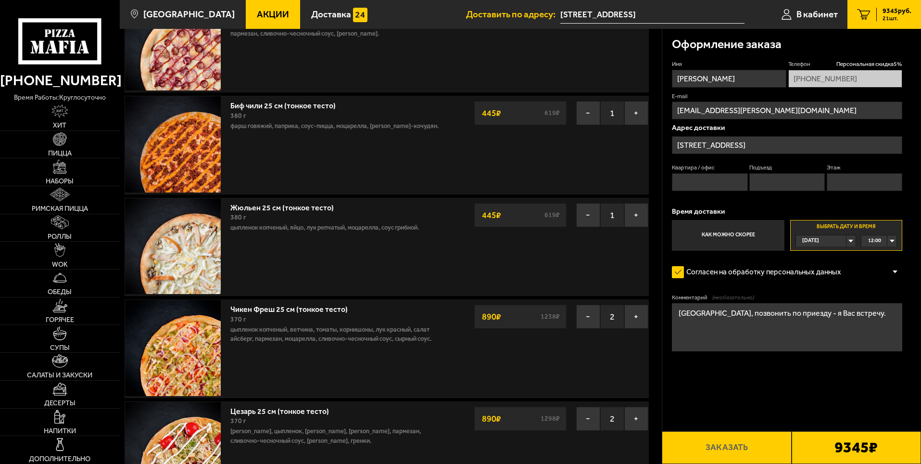
click at [886, 279] on div "Согласен на обработку персональных данных" at bounding box center [787, 272] width 230 height 19
click at [891, 272] on div at bounding box center [895, 271] width 14 height 7
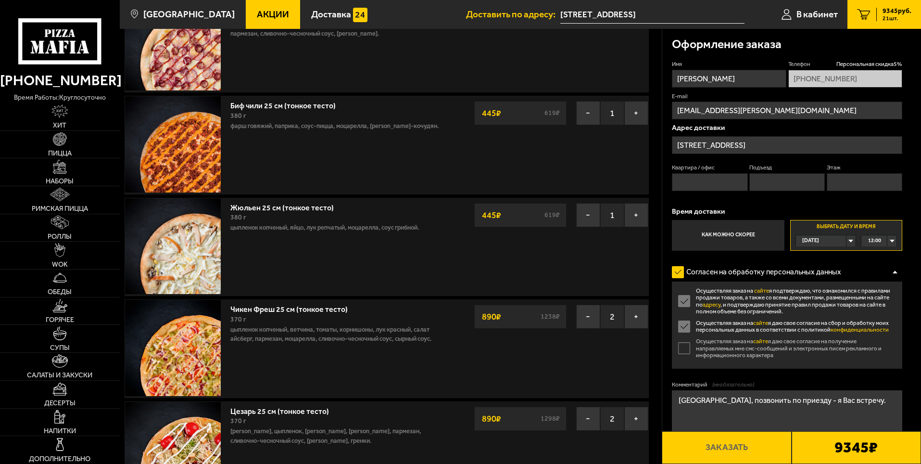
click at [684, 346] on label "Осуществляя заказ на сайте я даю свое согласие на получение направляемых мне см…" at bounding box center [787, 348] width 230 height 21
click at [0, 0] on input "Осуществляя заказ на сайте я даю свое согласие на получение направляемых мне см…" at bounding box center [0, 0] width 0 height 0
click at [894, 270] on div at bounding box center [895, 271] width 14 height 7
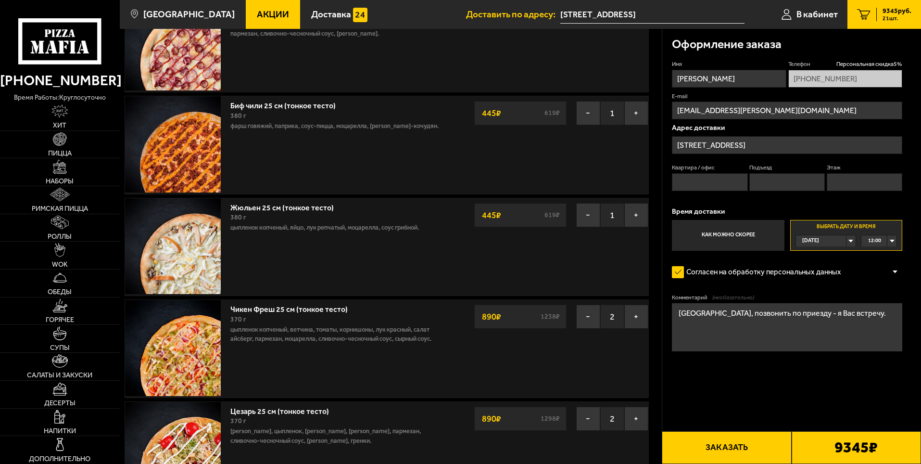
click at [715, 448] on button "Заказать" at bounding box center [726, 447] width 129 height 33
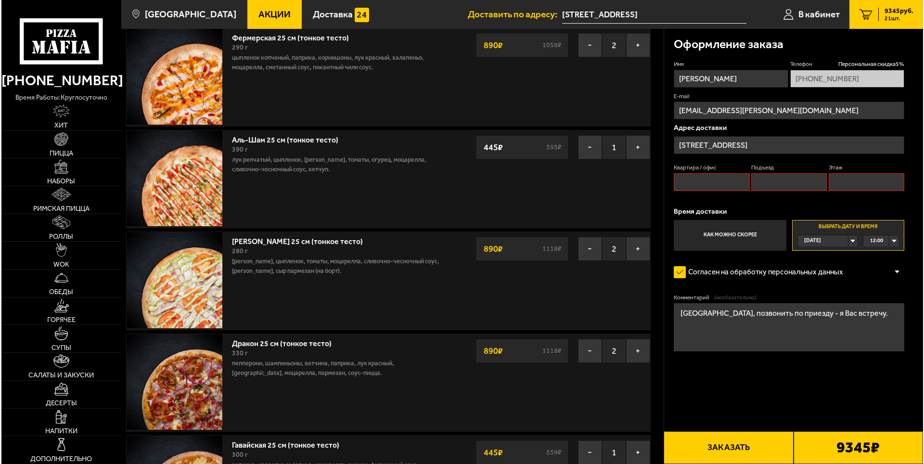
scroll to position [82, 0]
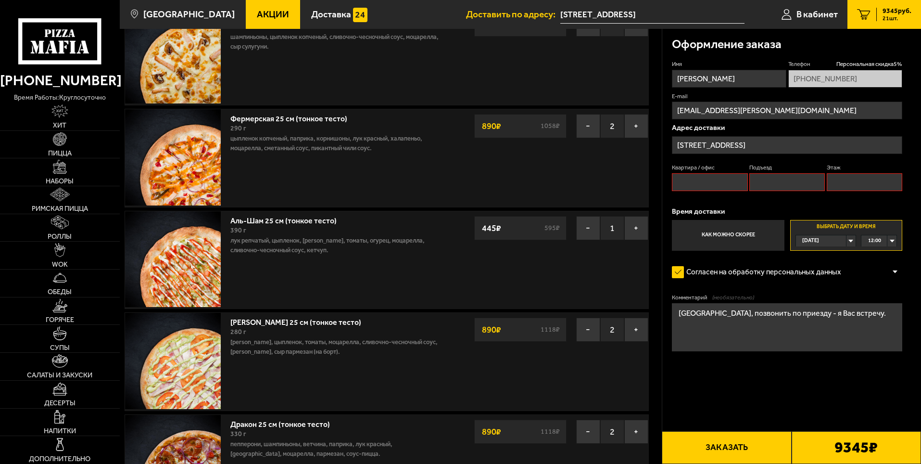
click at [692, 182] on input "Квартира / офис" at bounding box center [710, 182] width 76 height 18
type input "н"
type input "0"
click at [809, 187] on input "Подъезд" at bounding box center [788, 182] width 76 height 18
type input "0"
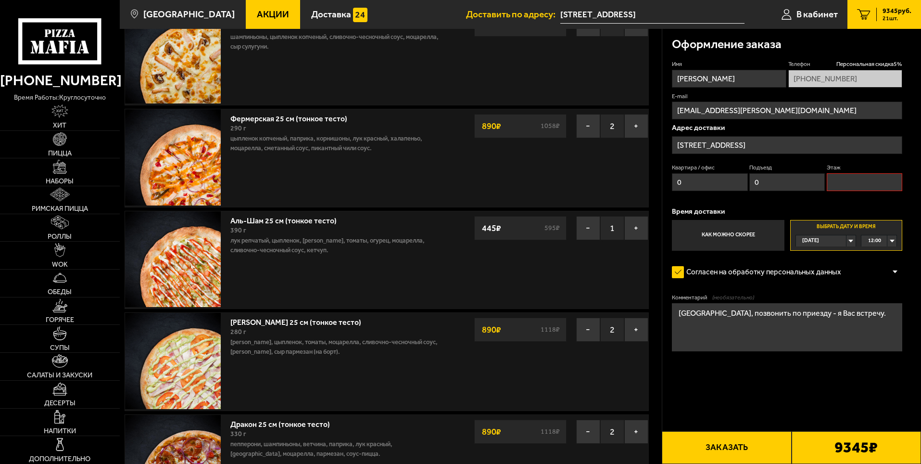
click at [853, 179] on input "Этаж" at bounding box center [865, 182] width 76 height 18
type input "0"
click at [894, 284] on form "Имя [PERSON_NAME] скидка 5 % [PHONE_NUMBER] E-mail [EMAIL_ADDRESS][PERSON_NAME]…" at bounding box center [787, 234] width 230 height 348
click at [736, 448] on button "Заказать" at bounding box center [726, 447] width 129 height 33
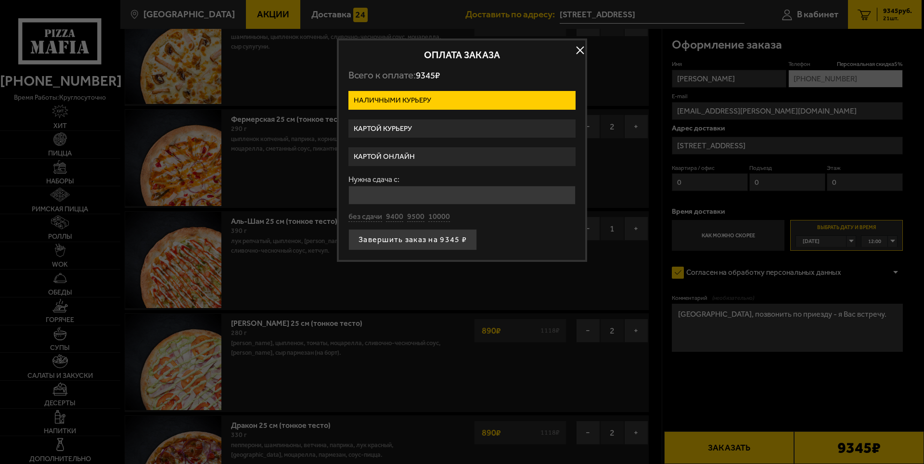
click at [439, 129] on label "Картой курьеру" at bounding box center [461, 128] width 227 height 19
click at [0, 0] on input "Картой курьеру" at bounding box center [0, 0] width 0 height 0
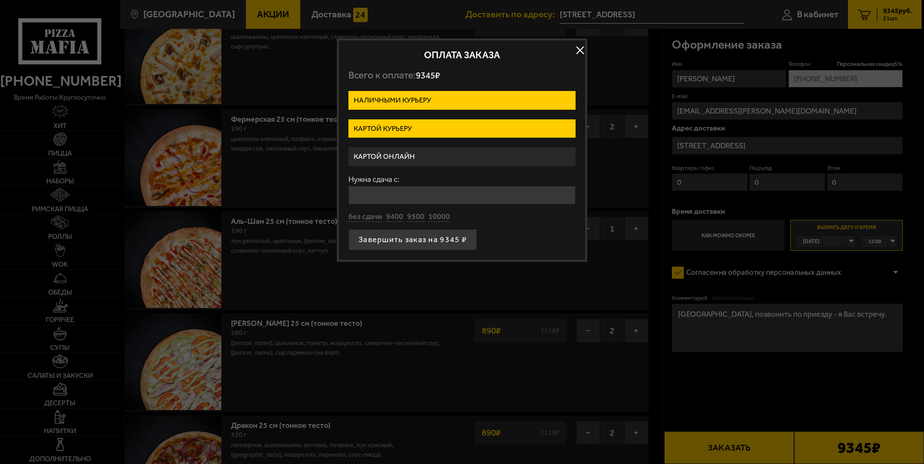
click at [439, 129] on label "Картой курьеру" at bounding box center [461, 128] width 227 height 19
click at [0, 0] on input "Картой курьеру" at bounding box center [0, 0] width 0 height 0
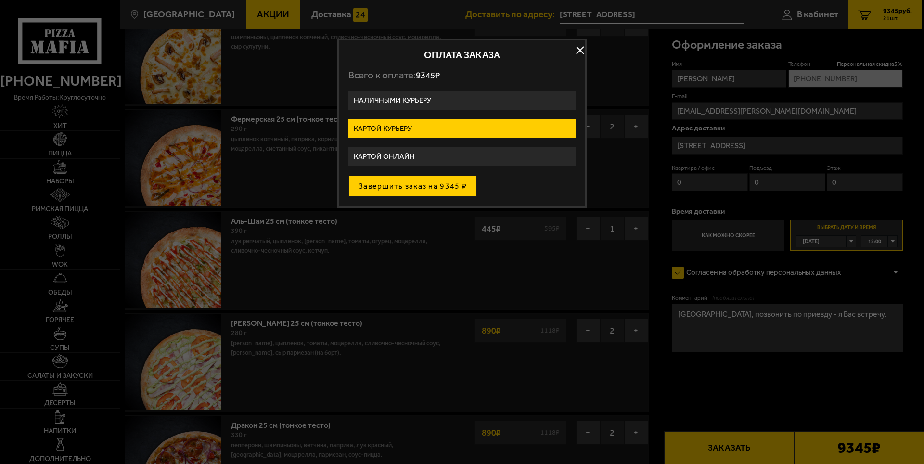
click at [447, 188] on button "Завершить заказ на 9345 ₽" at bounding box center [412, 186] width 128 height 21
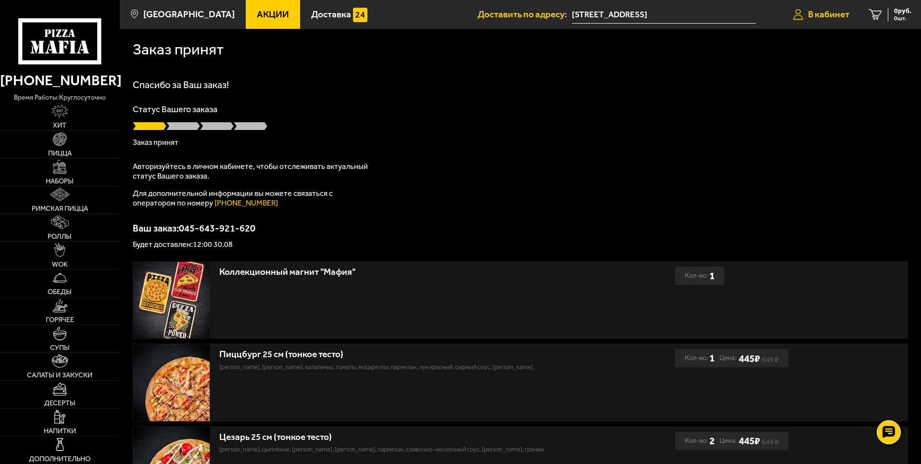
click at [821, 13] on span "В кабинет" at bounding box center [828, 14] width 41 height 9
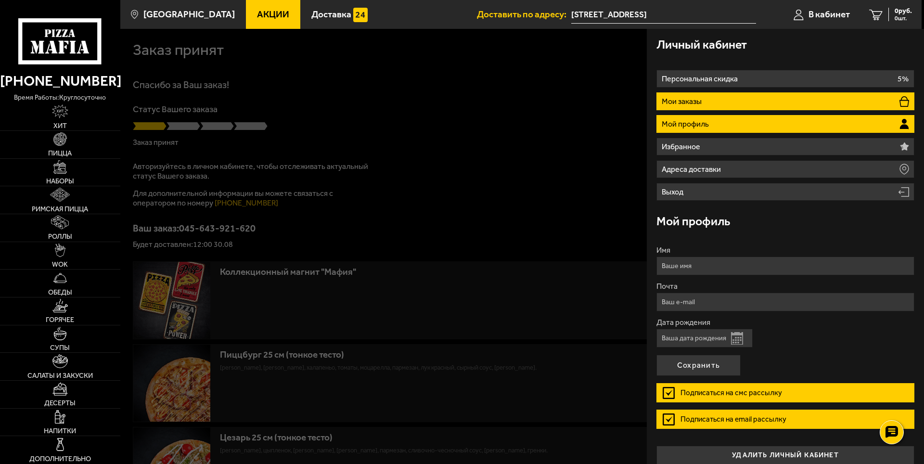
click at [711, 100] on li "Мои заказы" at bounding box center [785, 101] width 258 height 18
